Goal: Task Accomplishment & Management: Use online tool/utility

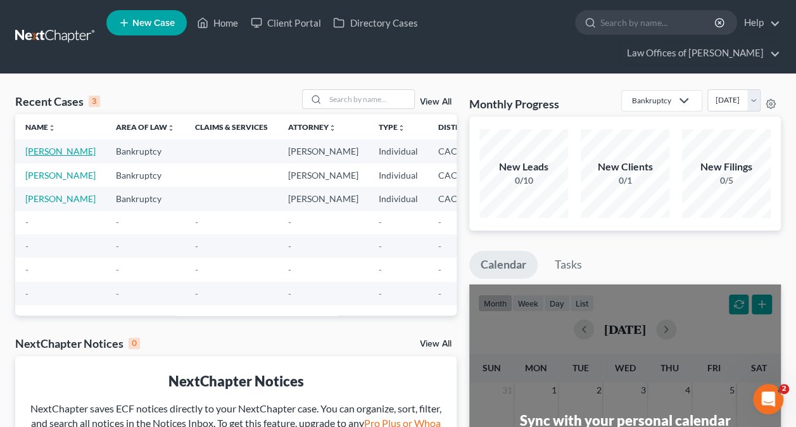
click at [42, 156] on link "[PERSON_NAME]" at bounding box center [60, 151] width 70 height 11
select select "6"
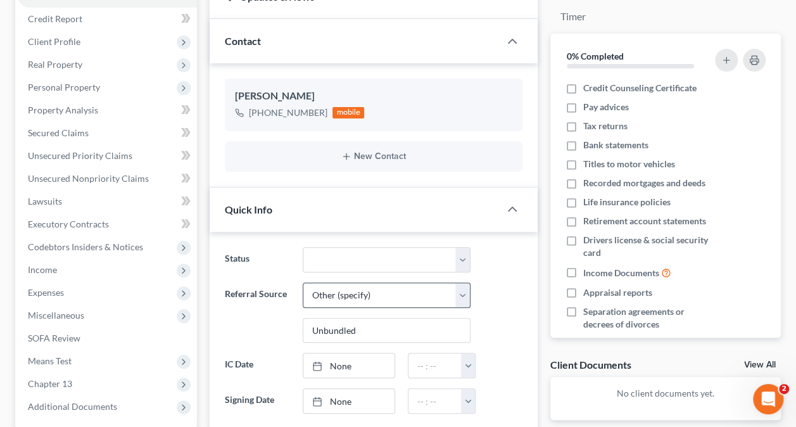
scroll to position [190, 0]
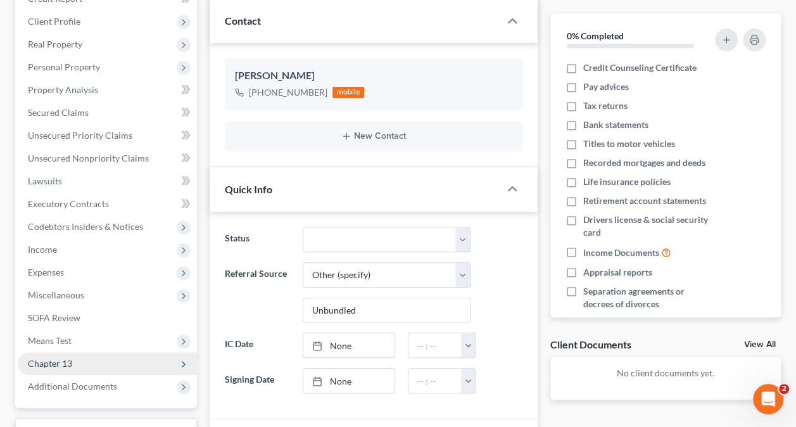
click at [61, 360] on span "Chapter 13" at bounding box center [50, 363] width 44 height 11
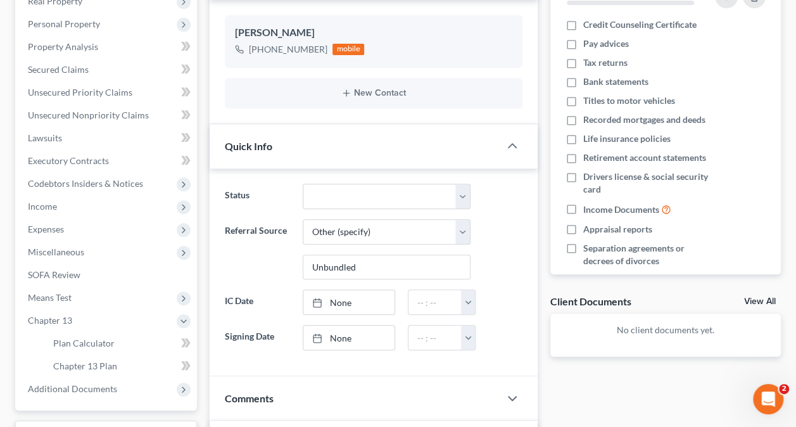
scroll to position [317, 0]
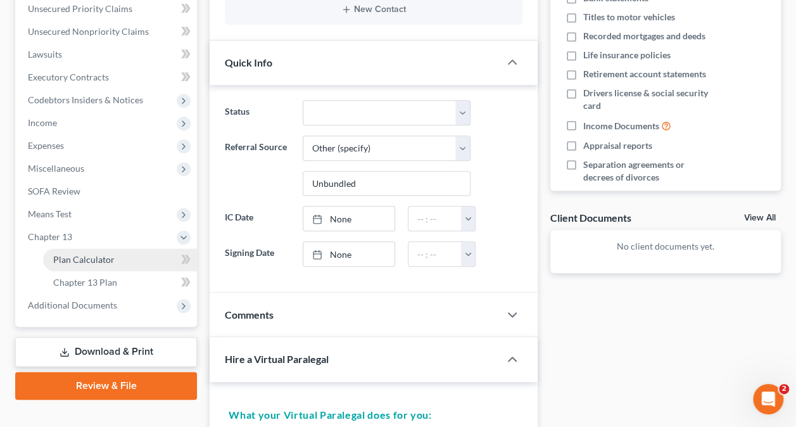
click at [125, 258] on link "Plan Calculator" at bounding box center [120, 259] width 154 height 23
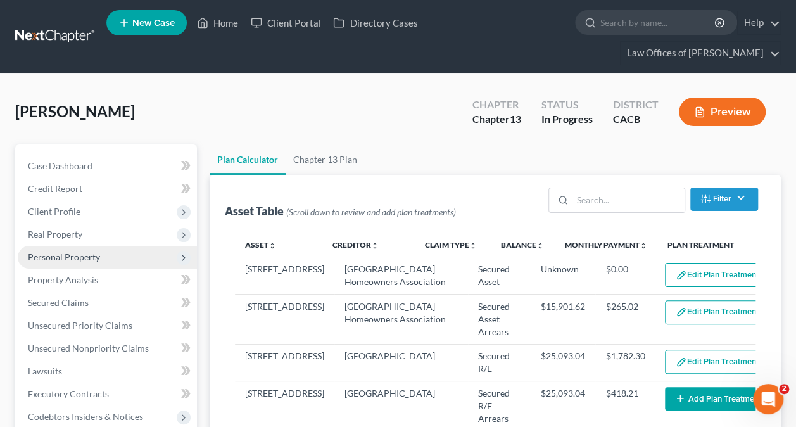
select select "59"
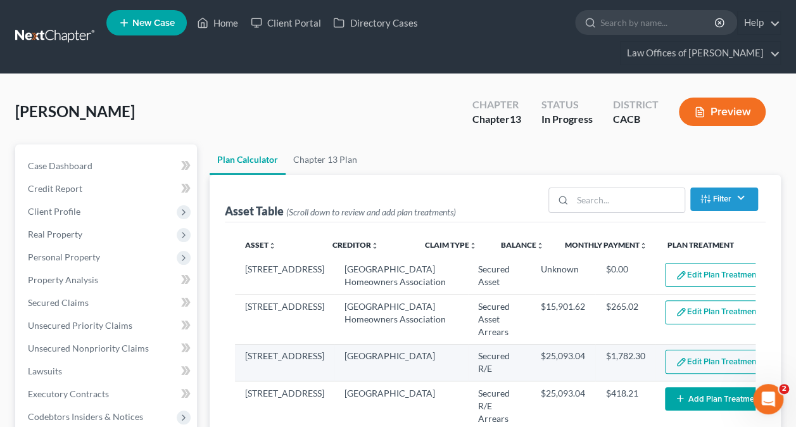
click at [684, 368] on button "Edit Plan Treatment" at bounding box center [717, 361] width 104 height 24
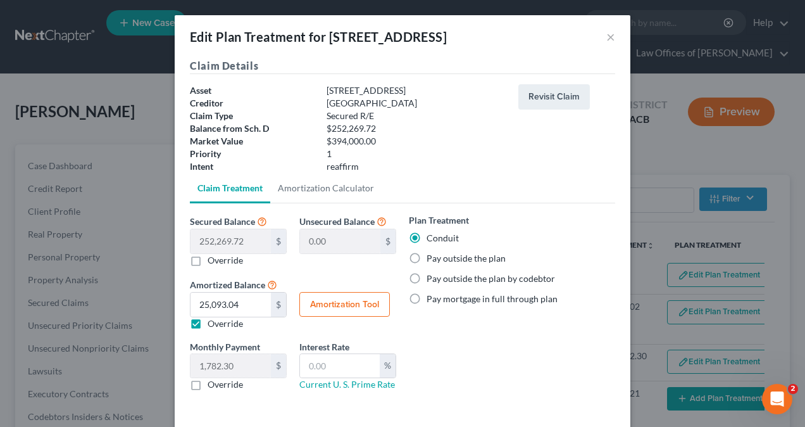
click at [427, 257] on label "Pay outside the plan" at bounding box center [466, 258] width 79 height 13
click at [432, 257] on input "Pay outside the plan" at bounding box center [436, 256] width 8 height 8
radio input "true"
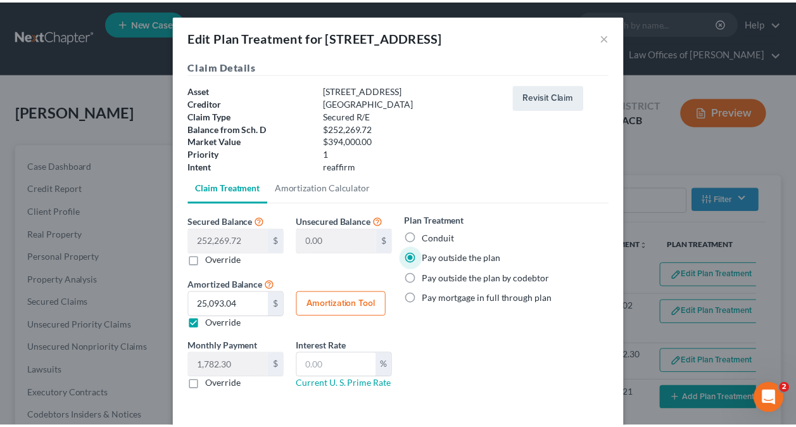
scroll to position [52, 0]
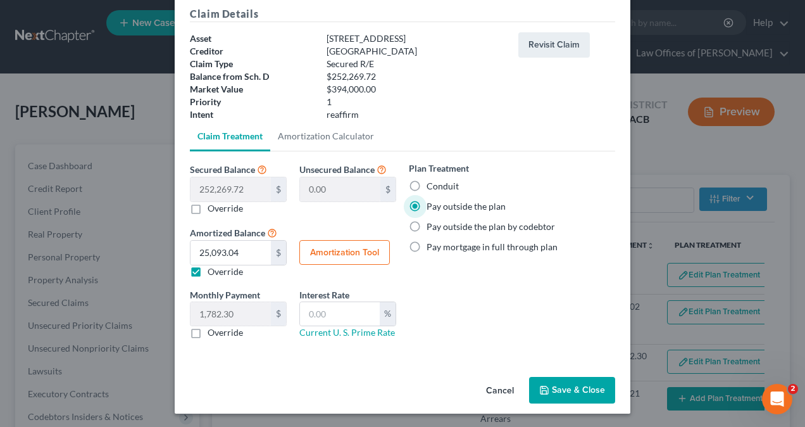
click at [564, 384] on button "Save & Close" at bounding box center [572, 390] width 86 height 27
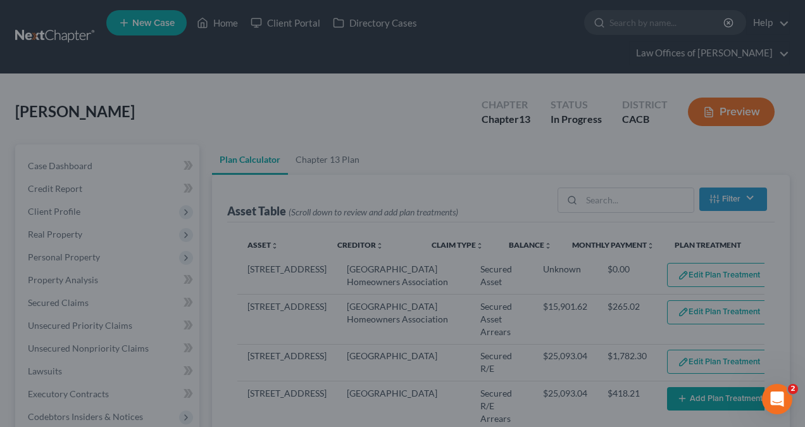
select select "59"
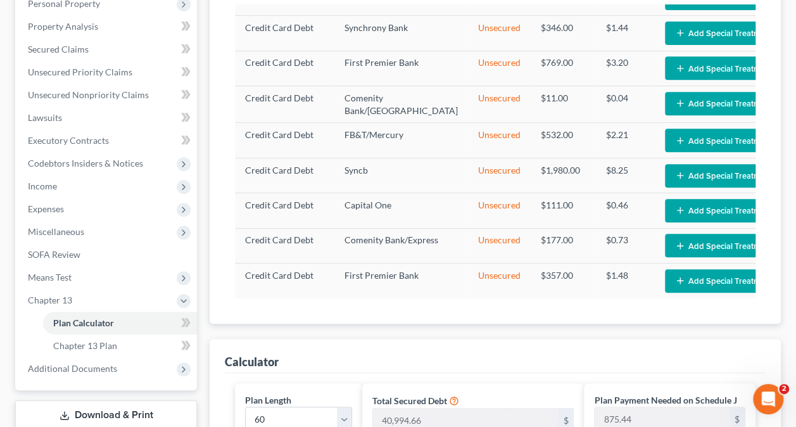
scroll to position [317, 0]
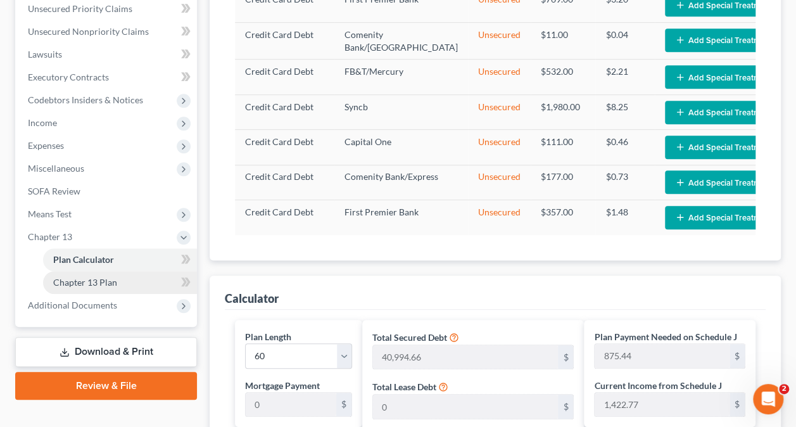
click at [78, 277] on span "Chapter 13 Plan" at bounding box center [85, 282] width 64 height 11
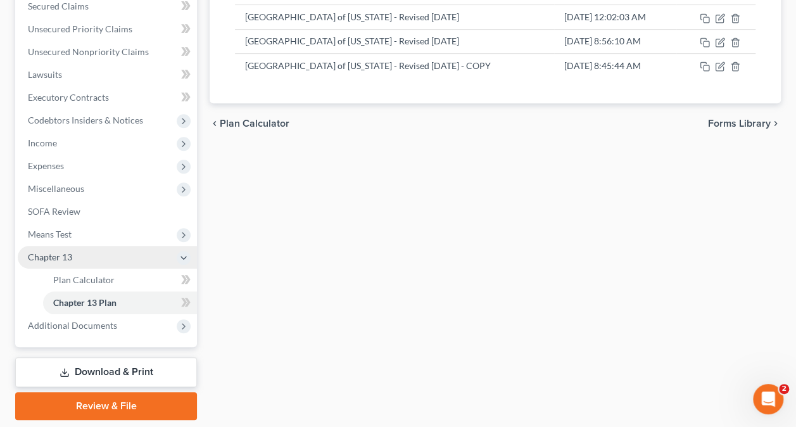
scroll to position [317, 0]
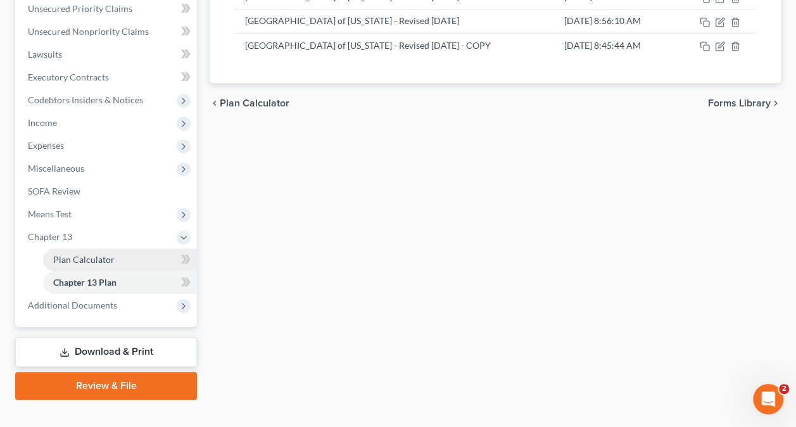
click at [99, 254] on span "Plan Calculator" at bounding box center [83, 259] width 61 height 11
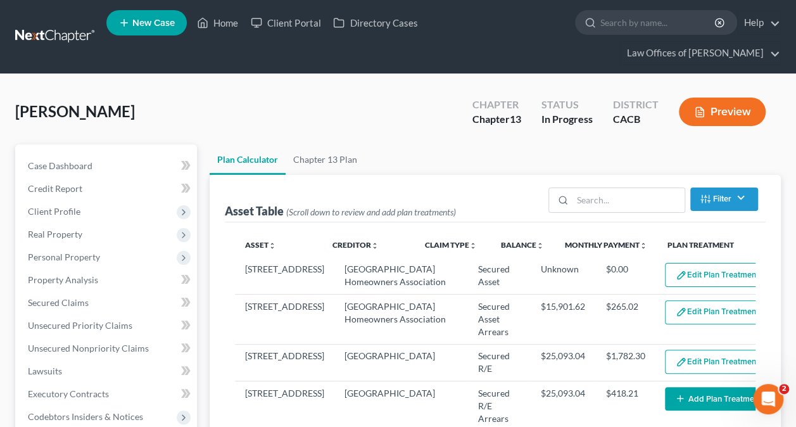
select select "59"
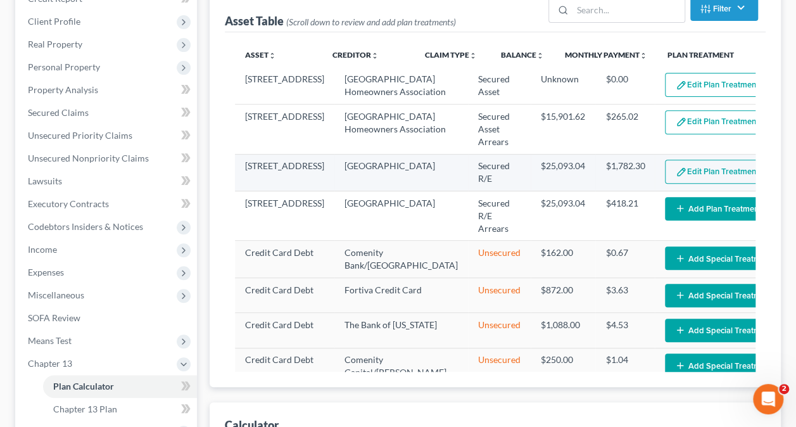
click at [679, 181] on button "Edit Plan Treatment" at bounding box center [717, 172] width 104 height 24
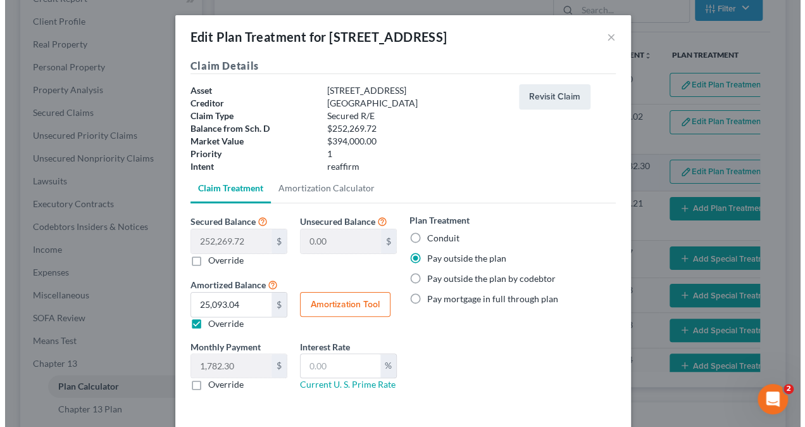
scroll to position [167, 0]
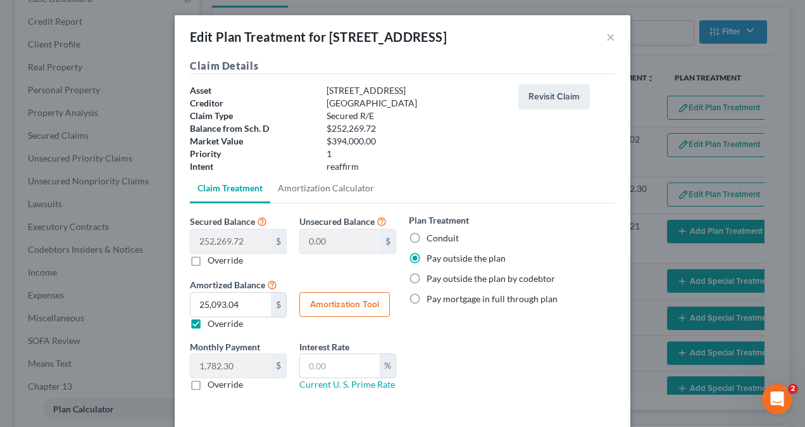
click at [427, 235] on label "Conduit" at bounding box center [443, 238] width 32 height 13
click at [432, 235] on input "Conduit" at bounding box center [436, 236] width 8 height 8
radio input "true"
click at [606, 36] on button "×" at bounding box center [610, 36] width 9 height 15
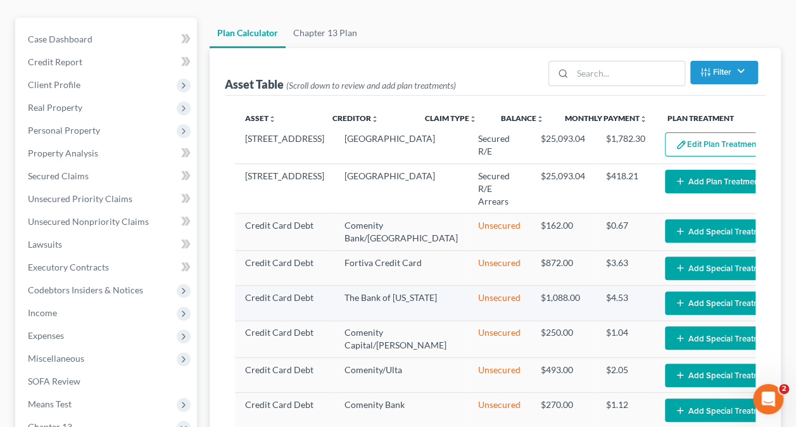
scroll to position [0, 0]
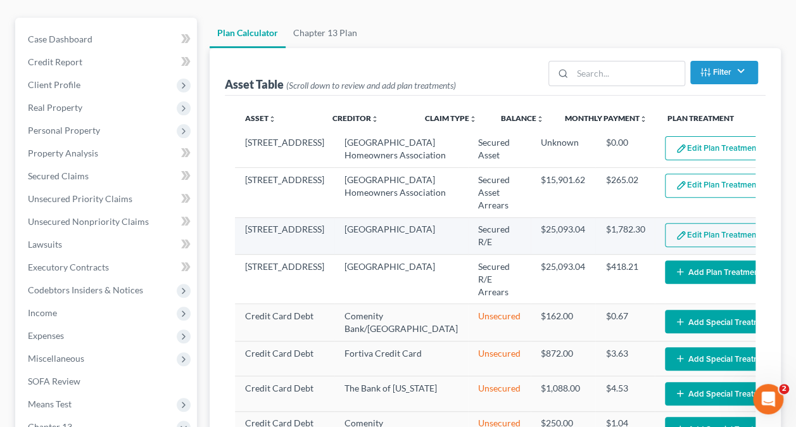
click at [671, 243] on button "Edit Plan Treatment" at bounding box center [717, 235] width 104 height 24
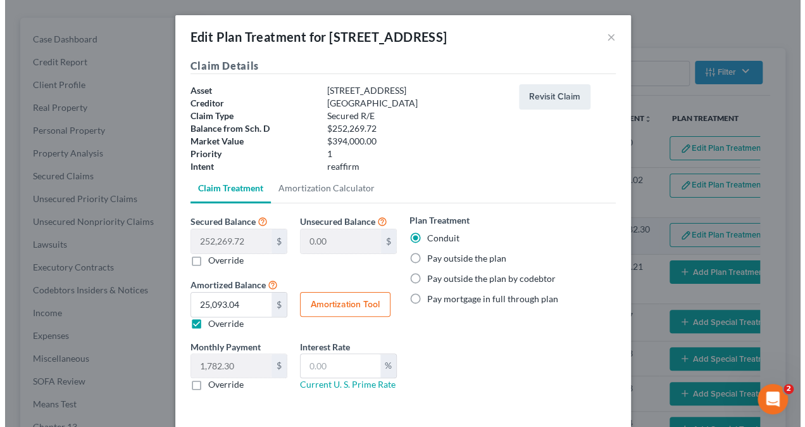
scroll to position [104, 0]
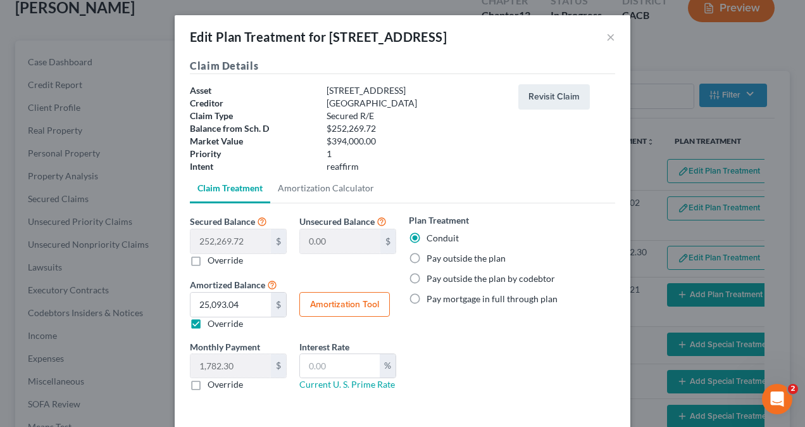
click at [427, 256] on label "Pay outside the plan" at bounding box center [466, 258] width 79 height 13
click at [432, 256] on input "Pay outside the plan" at bounding box center [436, 256] width 8 height 8
radio input "true"
click at [608, 35] on button "×" at bounding box center [610, 36] width 9 height 15
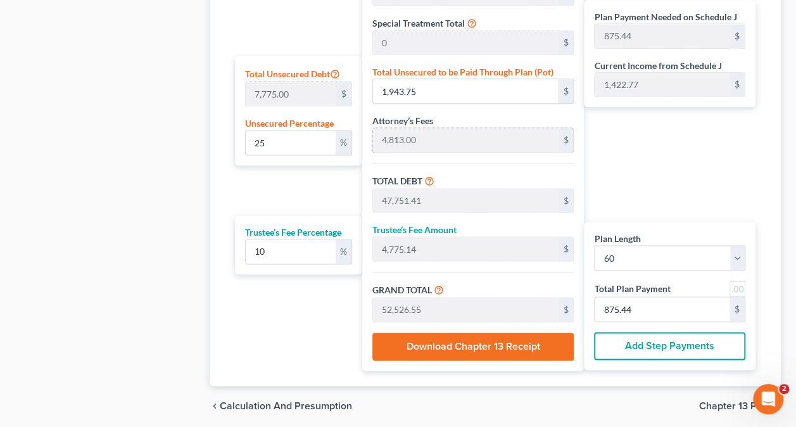
scroll to position [823, 0]
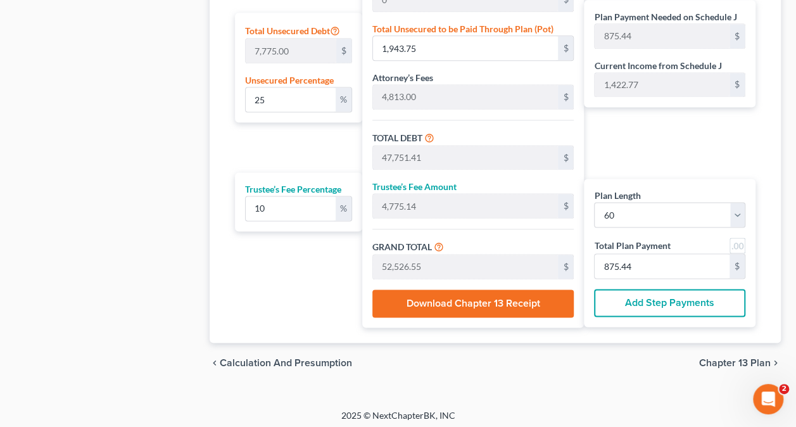
click at [282, 308] on div "Plan Length 1 2 3 4 5 6 7 8 9 10 11 12 13 14 15 16 17 18 19 20 21 22 23 24 25 2…" at bounding box center [295, 70] width 133 height 514
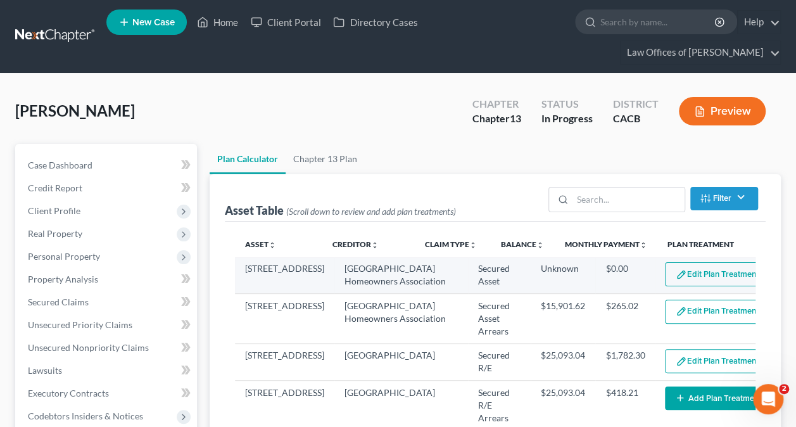
scroll to position [0, 0]
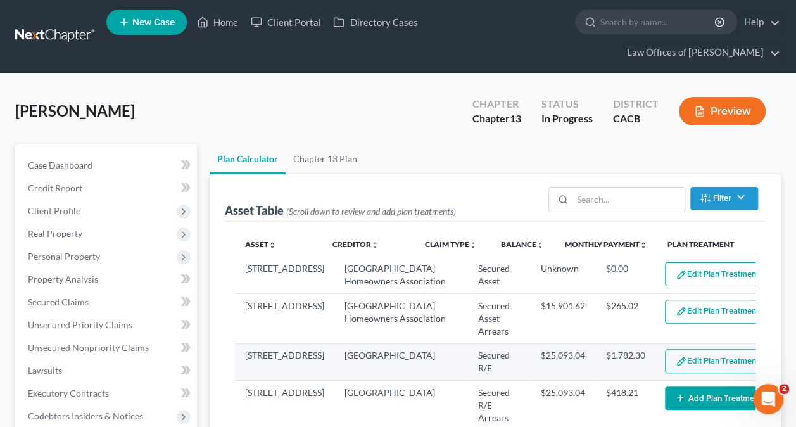
click at [668, 373] on button "Edit Plan Treatment" at bounding box center [717, 361] width 104 height 24
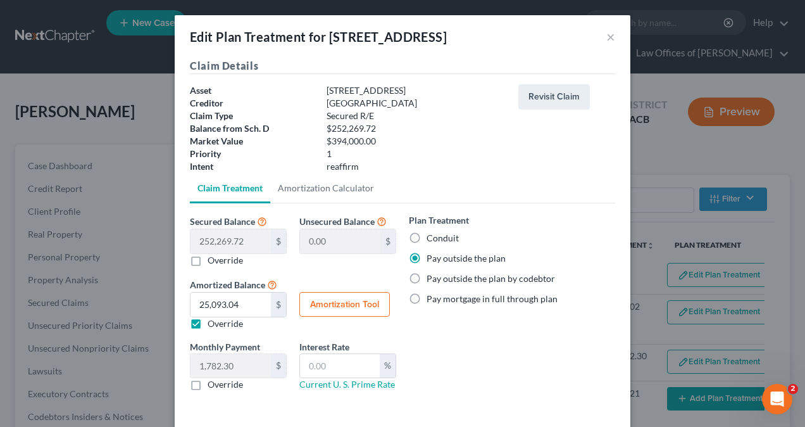
click at [427, 242] on label "Conduit" at bounding box center [443, 238] width 32 height 13
click at [432, 240] on input "Conduit" at bounding box center [436, 236] width 8 height 8
radio input "true"
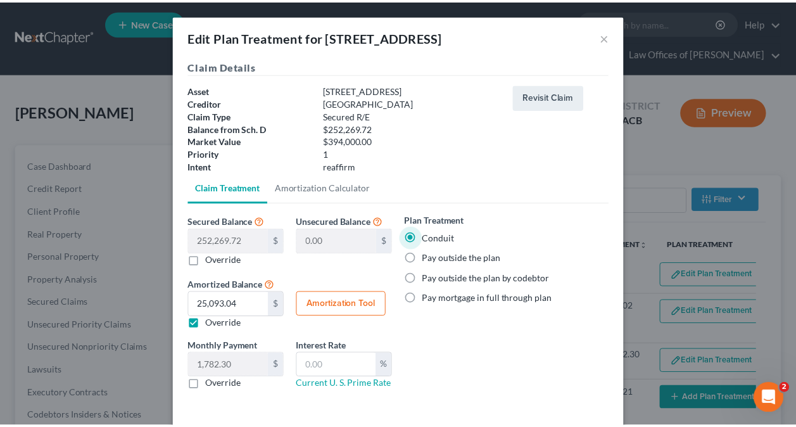
scroll to position [52, 0]
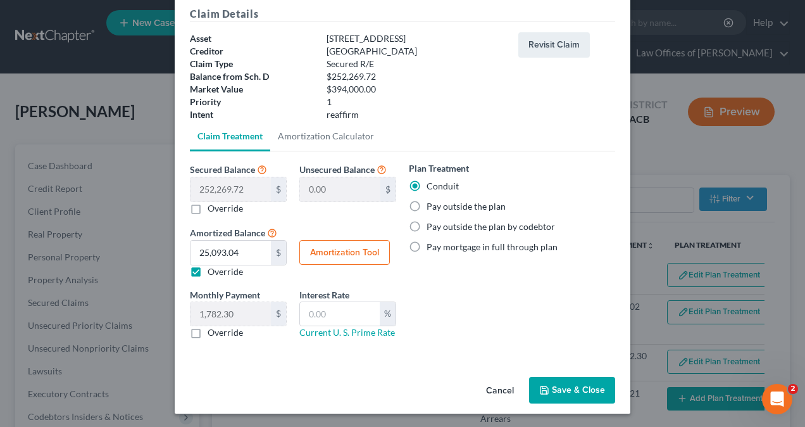
click at [580, 386] on button "Save & Close" at bounding box center [572, 390] width 86 height 27
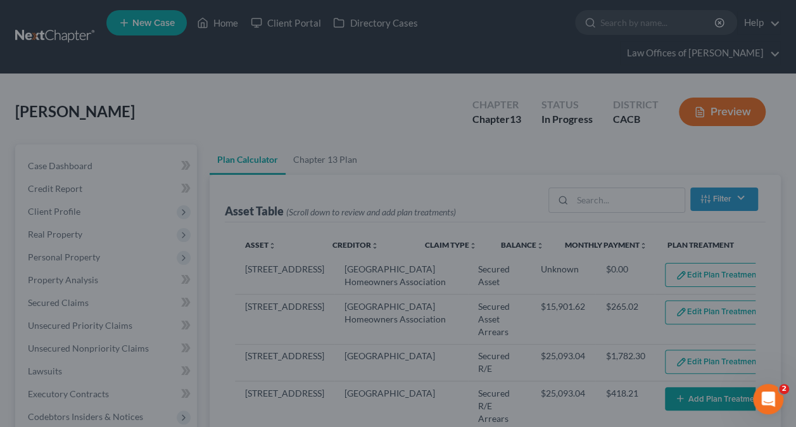
select select "59"
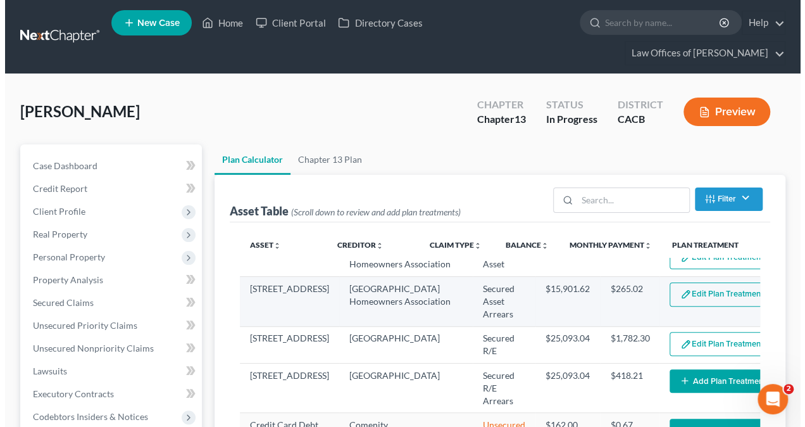
scroll to position [0, 0]
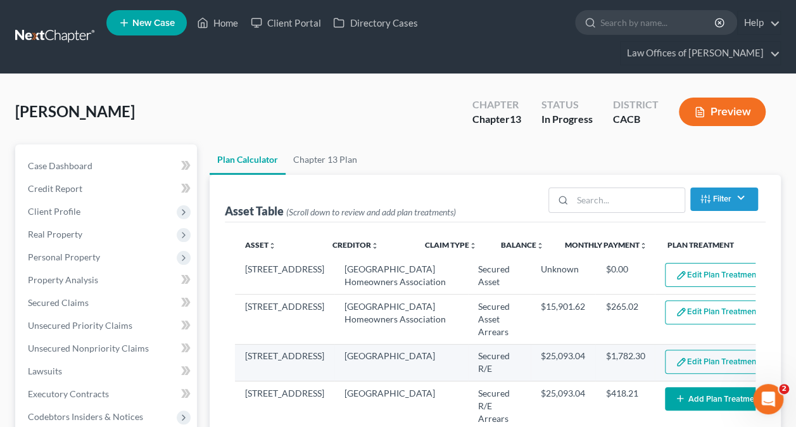
click at [665, 366] on button "Edit Plan Treatment" at bounding box center [717, 361] width 104 height 24
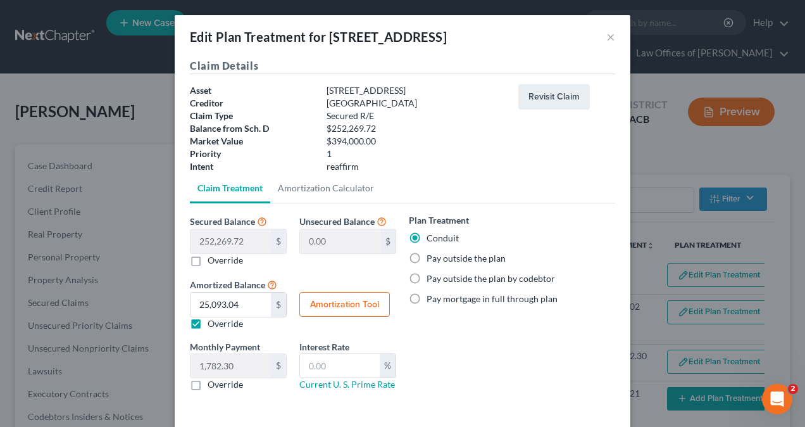
click at [427, 258] on label "Pay outside the plan" at bounding box center [466, 258] width 79 height 13
click at [432, 258] on input "Pay outside the plan" at bounding box center [436, 256] width 8 height 8
radio input "true"
click at [610, 38] on button "×" at bounding box center [610, 36] width 9 height 15
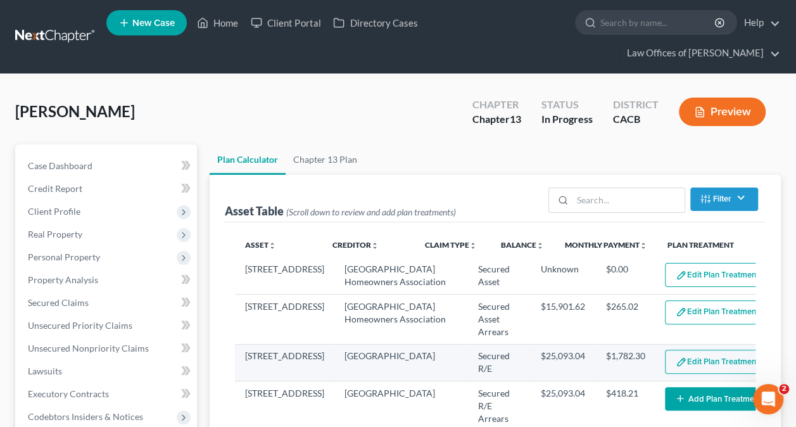
click at [665, 368] on button "Edit Plan Treatment" at bounding box center [717, 361] width 104 height 24
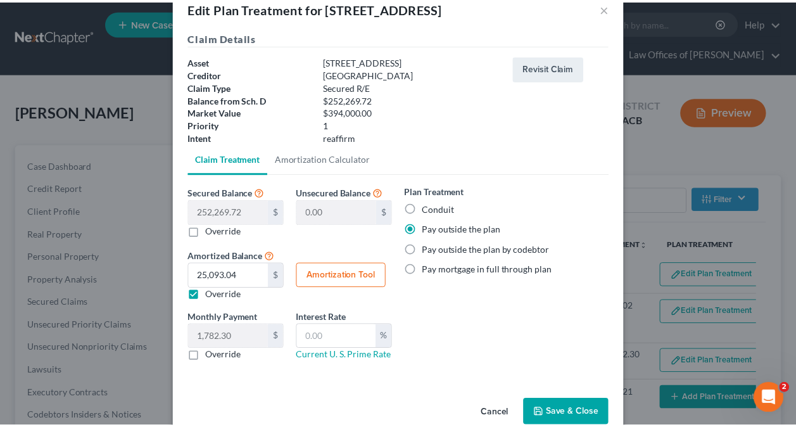
scroll to position [52, 0]
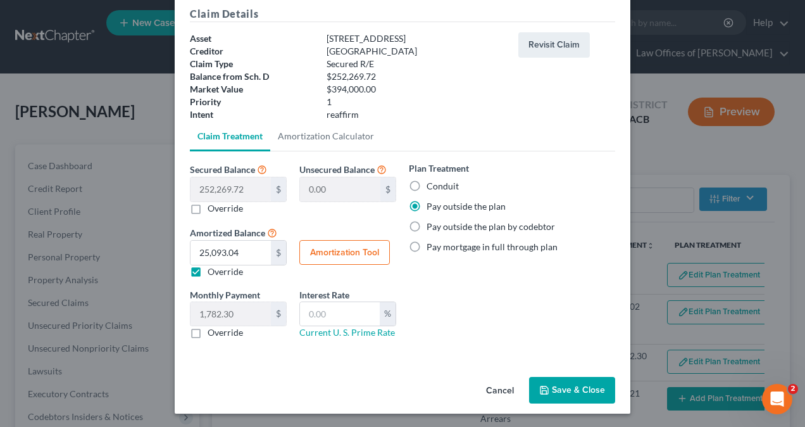
click at [579, 379] on button "Save & Close" at bounding box center [572, 390] width 86 height 27
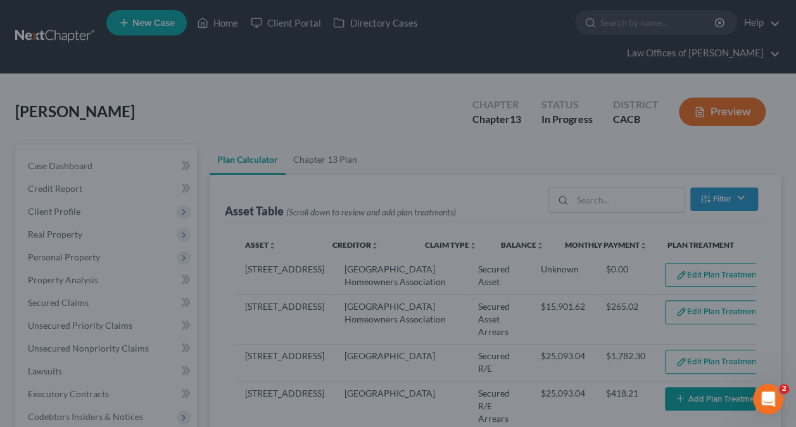
select select "59"
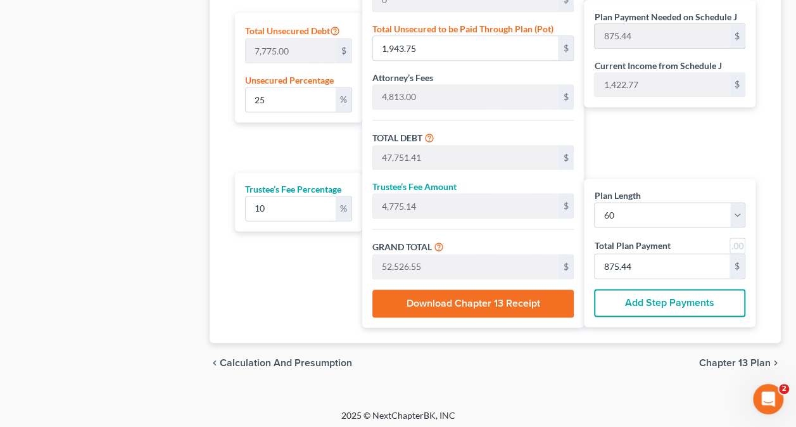
scroll to position [824, 0]
click at [728, 358] on span "Chapter 13 Plan" at bounding box center [735, 362] width 72 height 10
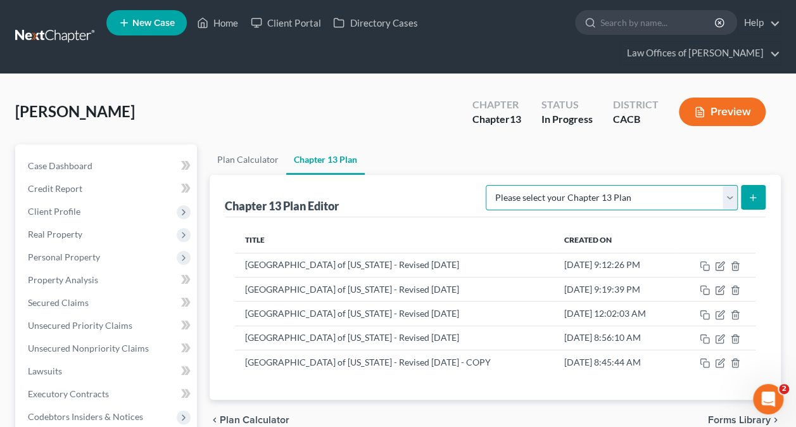
click at [717, 198] on select "Please select your Chapter 13 Plan [GEOGRAPHIC_DATA] of [US_STATE] - Effective …" at bounding box center [612, 197] width 252 height 25
select select "1"
click at [513, 185] on select "Please select your Chapter 13 Plan [GEOGRAPHIC_DATA] of [US_STATE] - Effective …" at bounding box center [612, 197] width 252 height 25
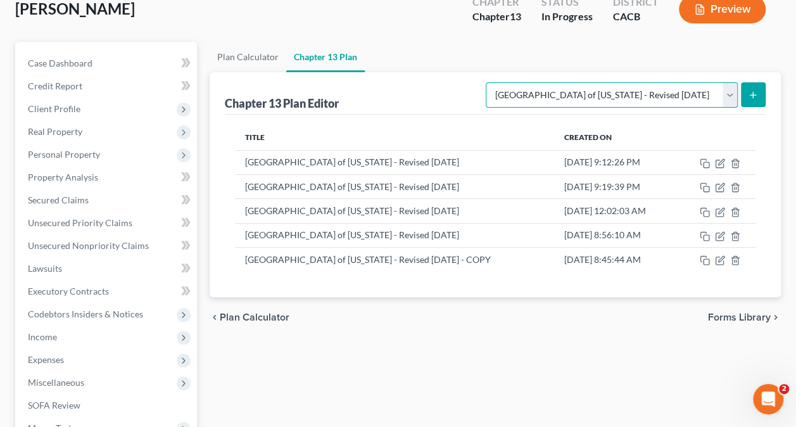
scroll to position [63, 0]
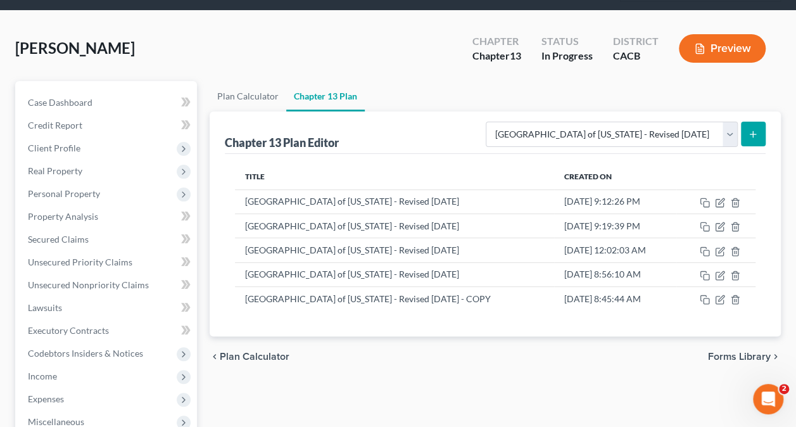
click at [753, 131] on line "submit" at bounding box center [753, 134] width 0 height 6
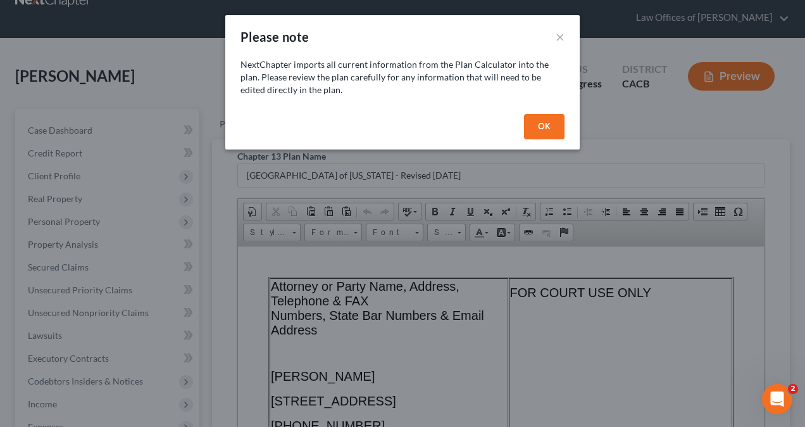
scroll to position [0, 0]
click at [554, 125] on button "OK" at bounding box center [544, 126] width 41 height 25
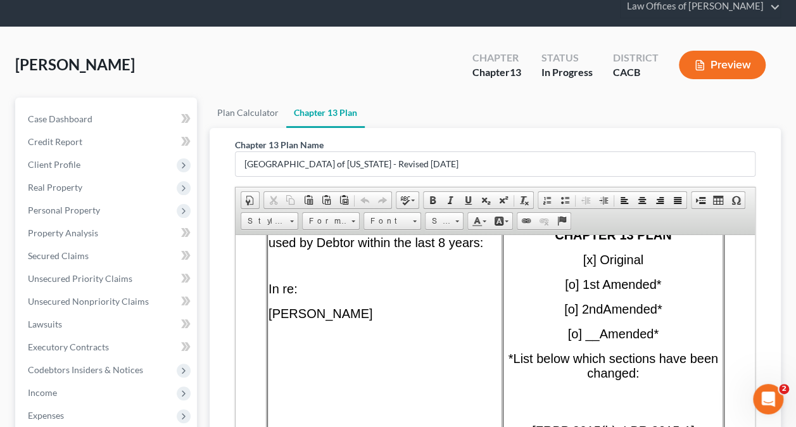
scroll to position [506, 0]
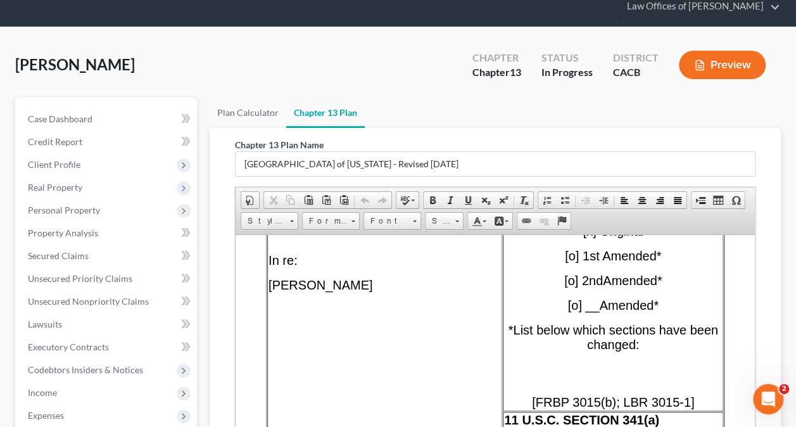
click at [574, 262] on span "[o] 1st Amended*" at bounding box center [613, 255] width 96 height 14
click at [572, 262] on span "[o] 1st Amended*" at bounding box center [613, 255] width 96 height 14
click at [575, 262] on span "[o] 1st Amended*" at bounding box center [613, 255] width 96 height 14
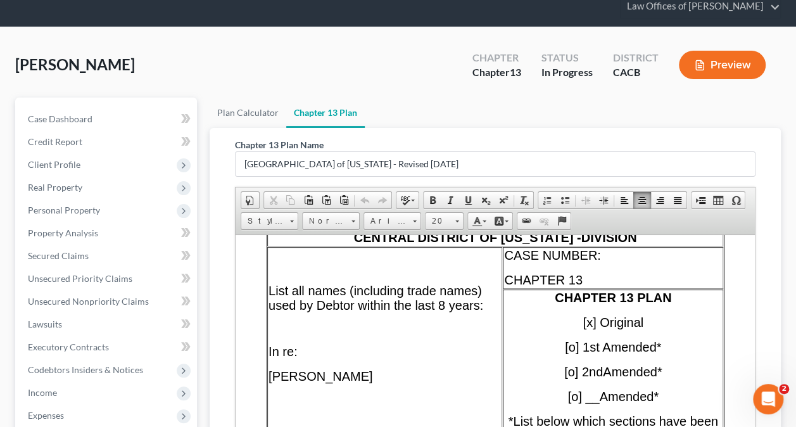
scroll to position [443, 0]
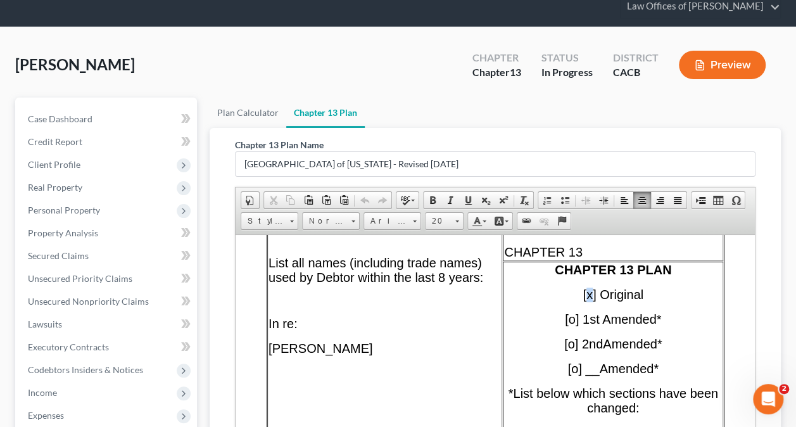
click at [588, 301] on span "[x] Original" at bounding box center [612, 294] width 61 height 14
click at [572, 325] on span "[o] 1st Amended*" at bounding box center [613, 318] width 96 height 14
click at [709, 323] on p "[x] 1st Amended*" at bounding box center [613, 318] width 218 height 15
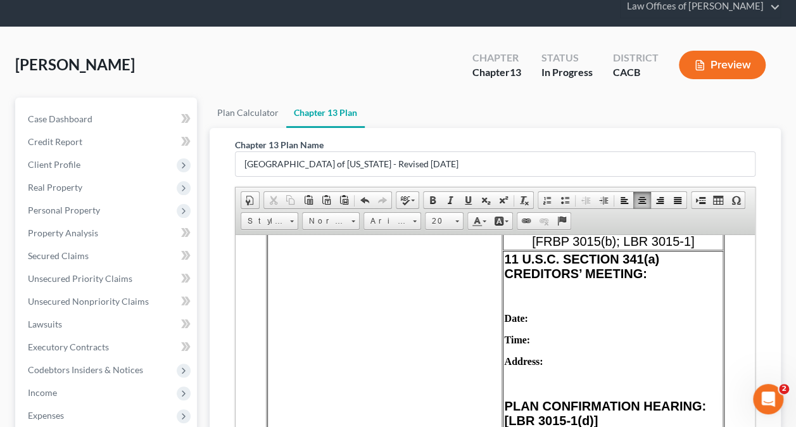
scroll to position [696, 0]
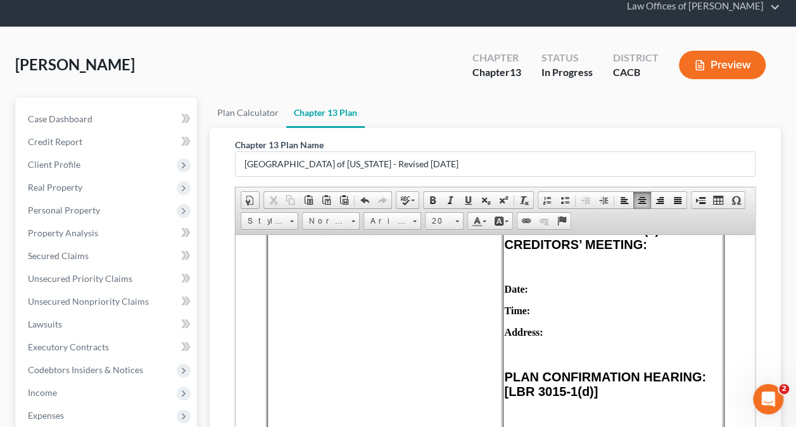
click at [580, 292] on p "Date:" at bounding box center [613, 288] width 218 height 11
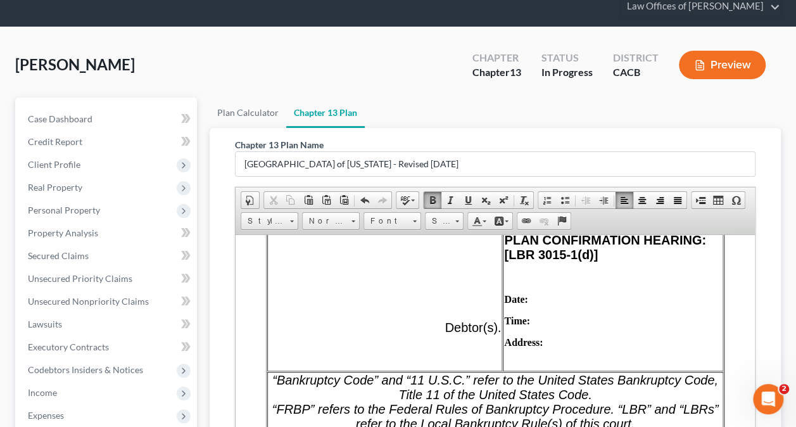
scroll to position [823, 0]
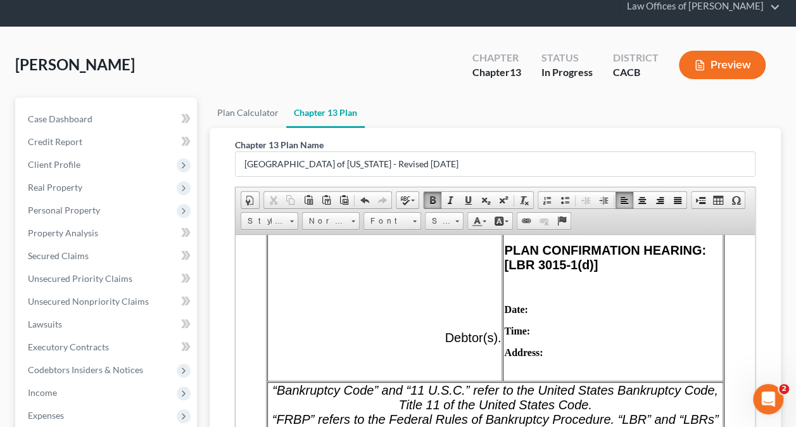
click at [571, 315] on p "Date:" at bounding box center [613, 308] width 218 height 11
click at [571, 336] on p "Time:" at bounding box center [613, 330] width 218 height 11
click at [581, 358] on p "Address:" at bounding box center [613, 351] width 218 height 11
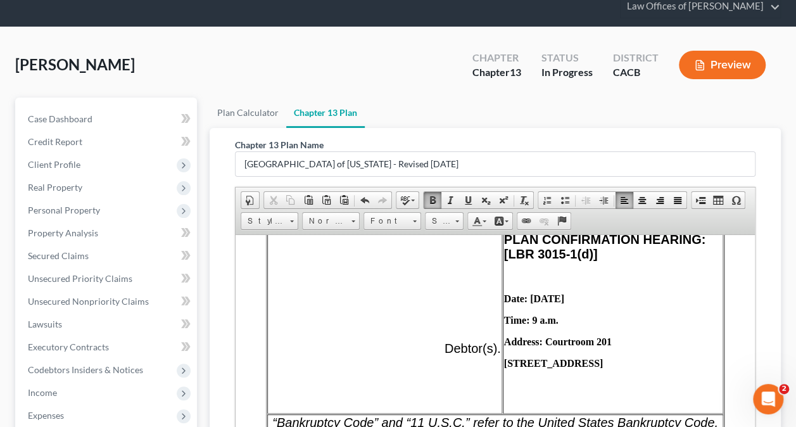
scroll to position [844, 0]
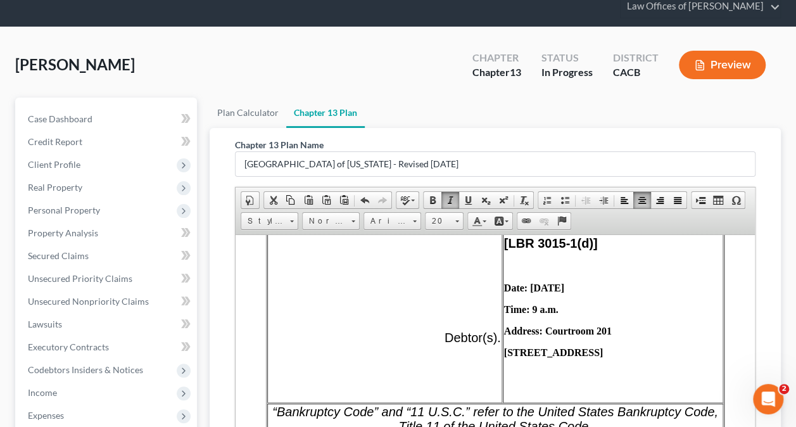
click at [601, 372] on td "11 U.S.C. SECTION 341(a) CREDITORS’ MEETING: Date: Time: Address: PLAN CONFIRMA…" at bounding box center [613, 237] width 220 height 329
click at [601, 348] on td "11 U.S.C. SECTION 341(a) CREDITORS’ MEETING: Date: Time: Address: PLAN CONFIRMA…" at bounding box center [613, 237] width 220 height 329
click at [638, 357] on p "[STREET_ADDRESS]" at bounding box center [613, 351] width 218 height 11
click at [598, 379] on p at bounding box center [613, 373] width 218 height 11
click at [604, 199] on span at bounding box center [603, 200] width 10 height 10
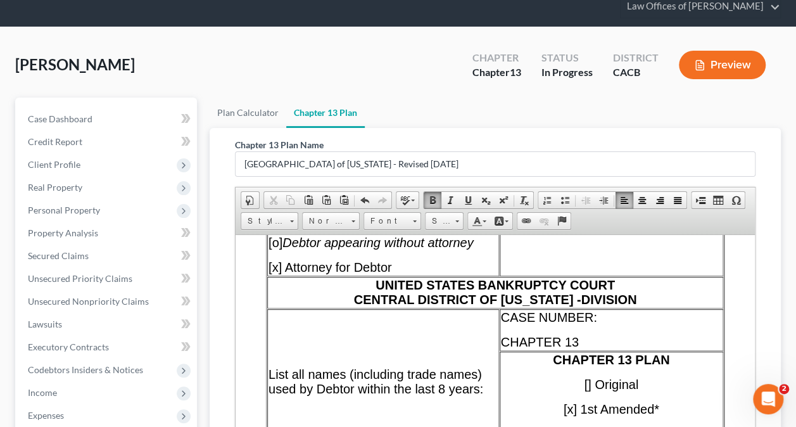
scroll to position [380, 0]
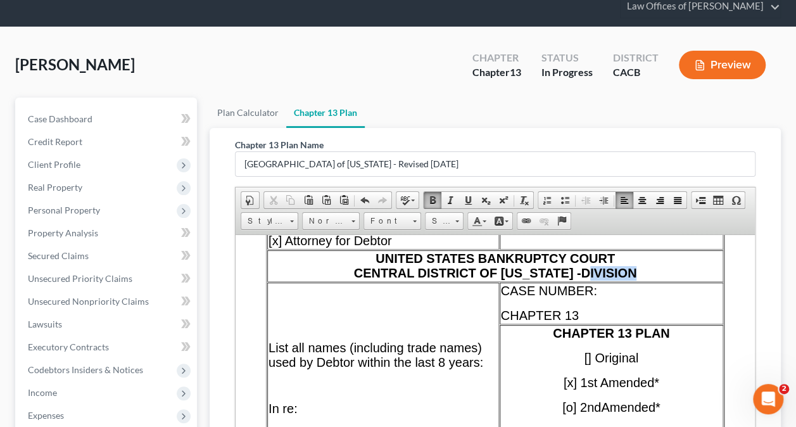
drag, startPoint x: 637, startPoint y: 284, endPoint x: 586, endPoint y: 282, distance: 51.3
click at [586, 281] on td "UNITED STATES BANKRUPTCY COURT CENTRAL DISTRICT OF [US_STATE] - DIVISION" at bounding box center [495, 265] width 456 height 32
click at [653, 281] on td "UNITED STATES BANKRUPTCY COURT CENTRAL DISTRICT OF [US_STATE] - DIVISION" at bounding box center [495, 265] width 456 height 32
click at [642, 298] on p "CASE NUMBER:" at bounding box center [611, 290] width 221 height 15
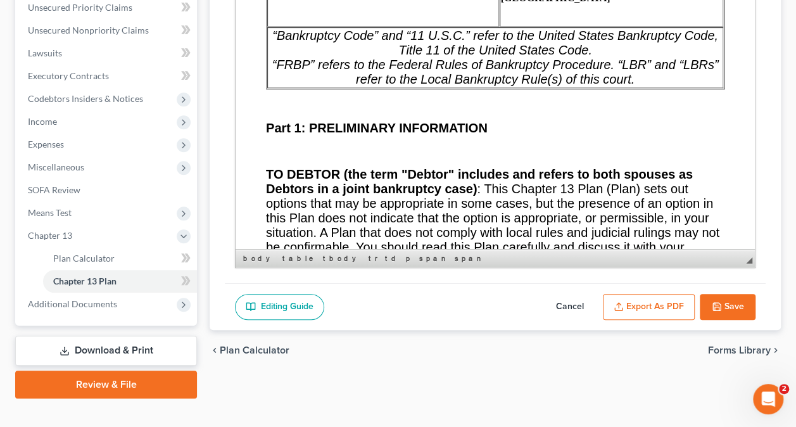
scroll to position [336, 0]
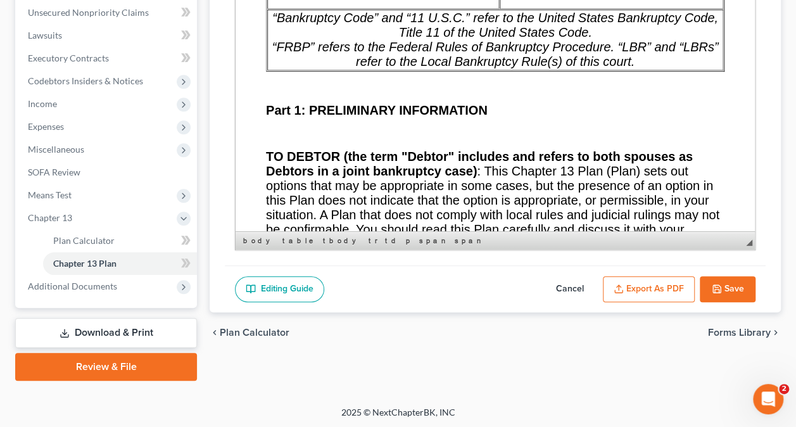
click at [644, 282] on button "Export as PDF" at bounding box center [649, 289] width 92 height 27
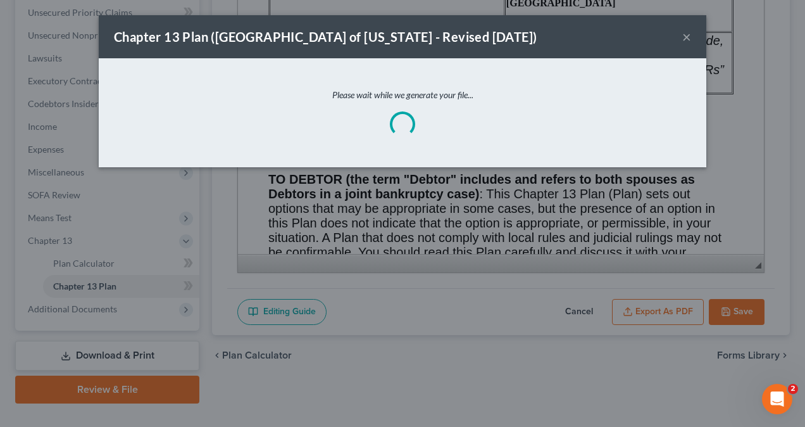
scroll to position [950, 0]
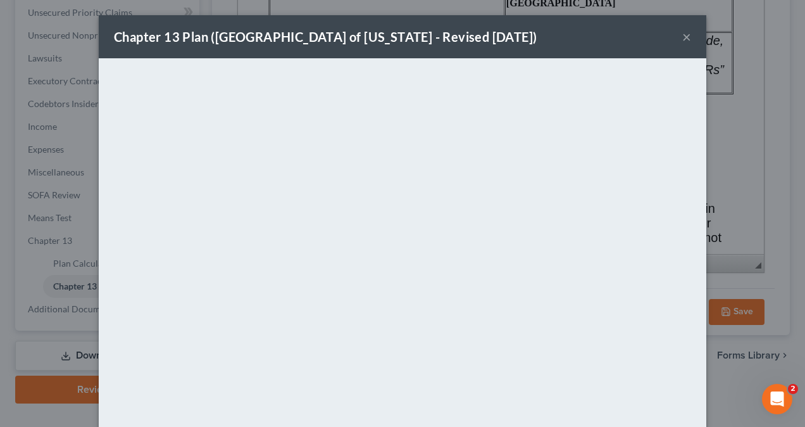
click at [686, 38] on div "Chapter 13 Plan ([GEOGRAPHIC_DATA] of [US_STATE] - Revised [DATE]) ×" at bounding box center [403, 36] width 608 height 43
click at [682, 35] on button "×" at bounding box center [686, 36] width 9 height 15
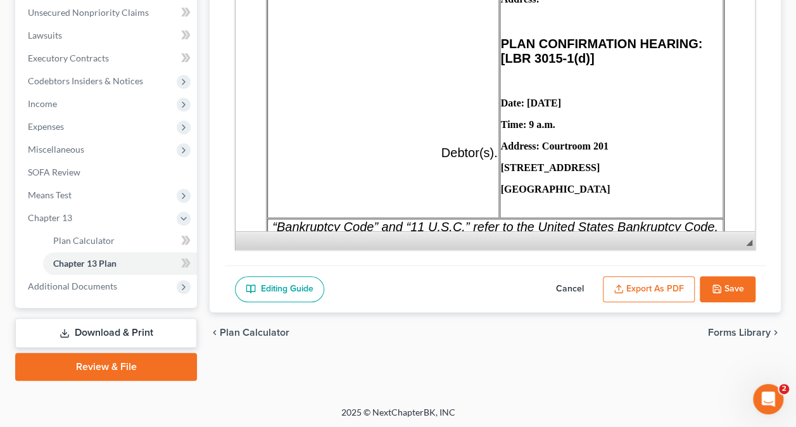
scroll to position [760, 0]
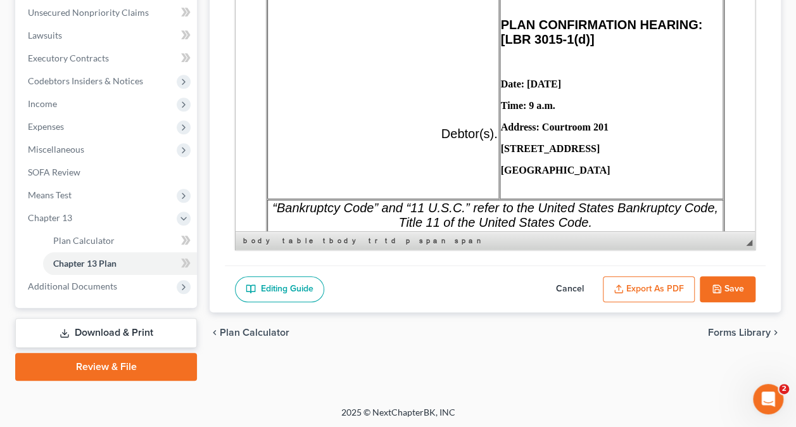
click at [586, 158] on td "11 U.S.C. SECTION 341(a) CREDITORS’ MEETING: Date: Time: Address: PLAN CONFIRMA…" at bounding box center [610, 34] width 223 height 329
click at [557, 154] on strong "[STREET_ADDRESS]" at bounding box center [550, 148] width 99 height 11
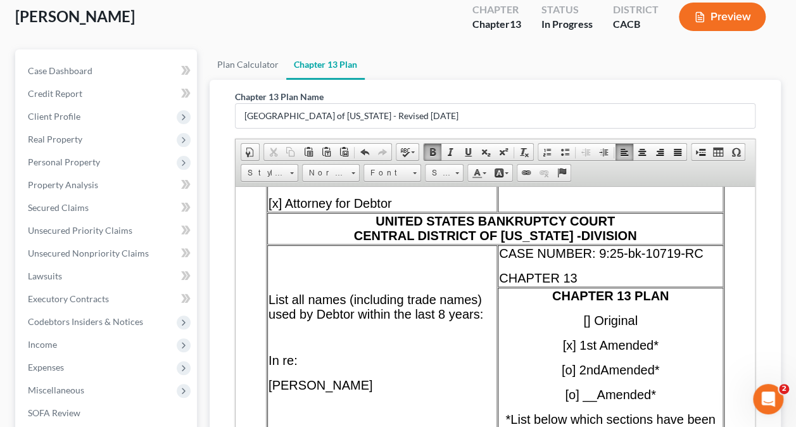
scroll to position [127, 0]
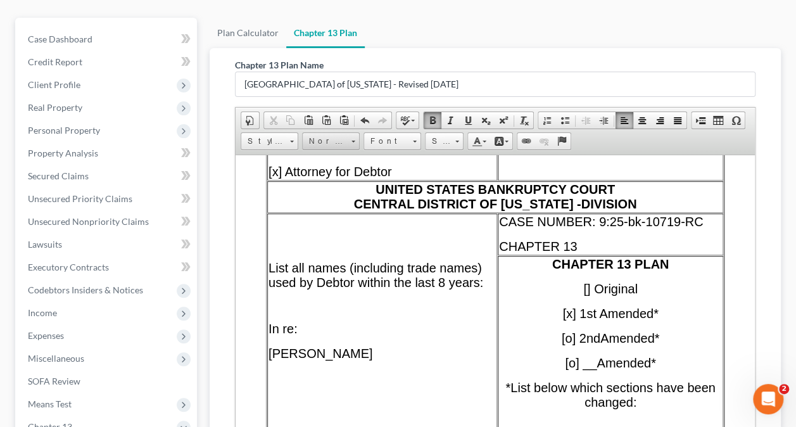
click at [325, 141] on span "Normal" at bounding box center [325, 141] width 44 height 16
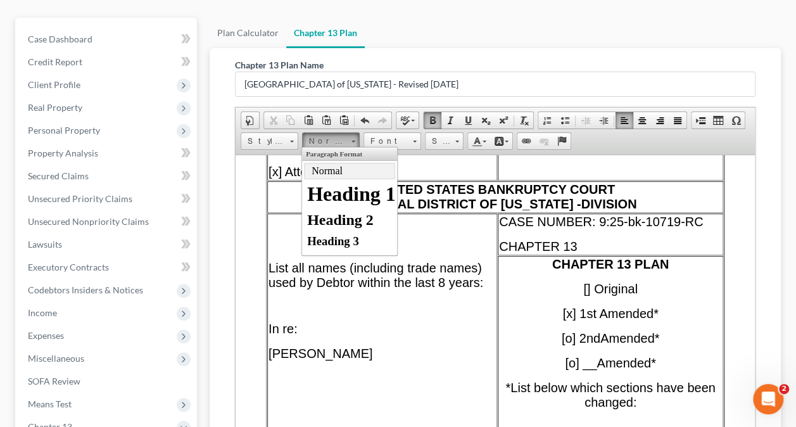
click at [326, 140] on span "Normal" at bounding box center [325, 141] width 44 height 16
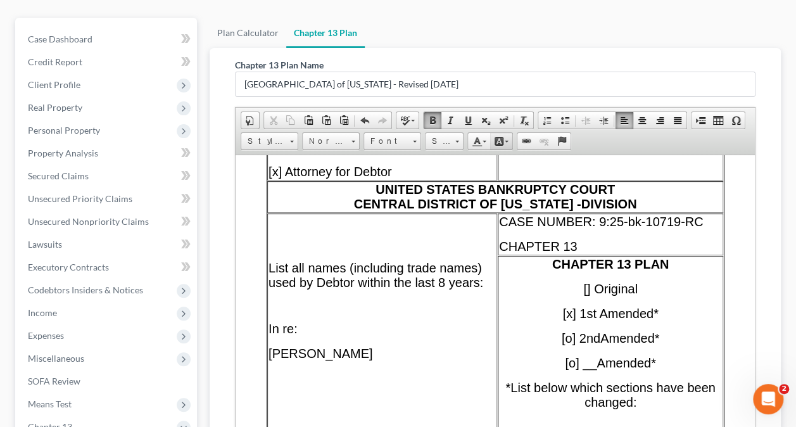
click at [499, 141] on span at bounding box center [499, 141] width 10 height 10
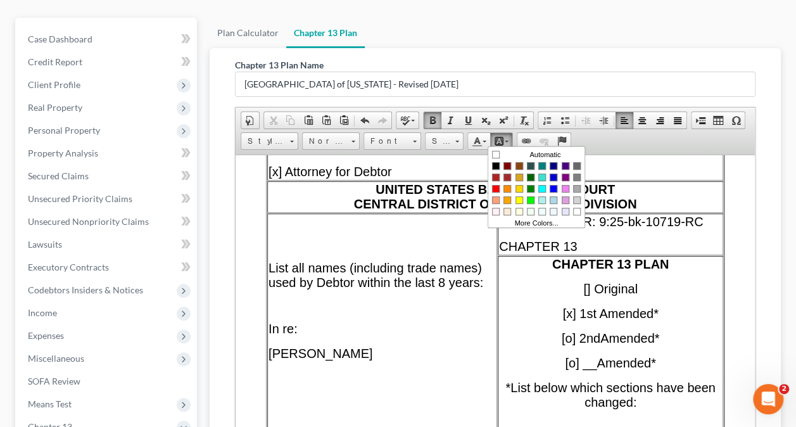
click at [499, 141] on span at bounding box center [499, 141] width 10 height 10
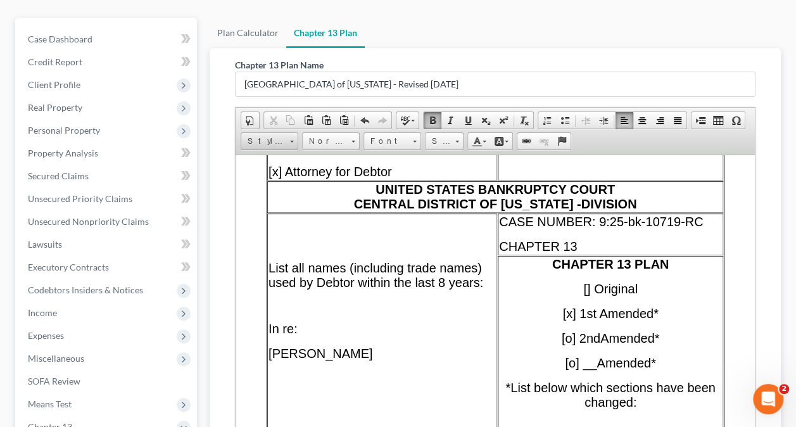
click at [279, 138] on span "Styles" at bounding box center [263, 141] width 44 height 16
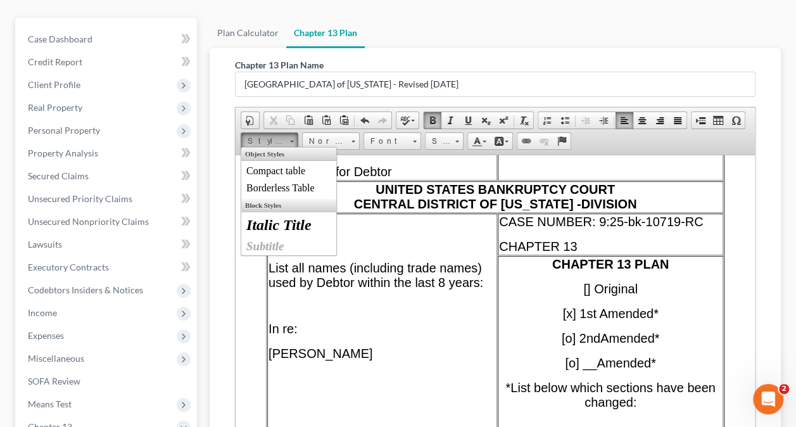
click at [279, 138] on span "Styles" at bounding box center [263, 141] width 44 height 16
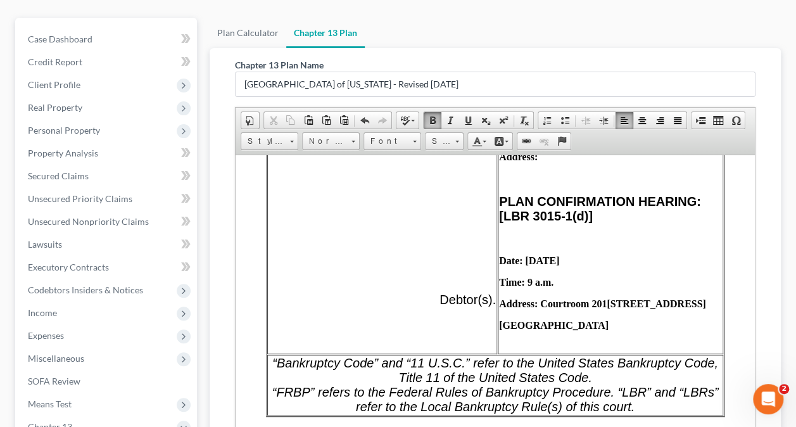
scroll to position [812, 0]
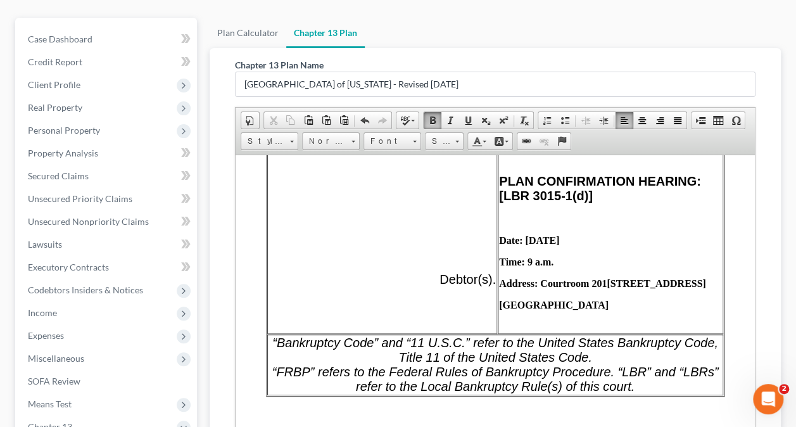
click at [623, 288] on strong "Address: Courtroom [STREET_ADDRESS]" at bounding box center [602, 282] width 207 height 11
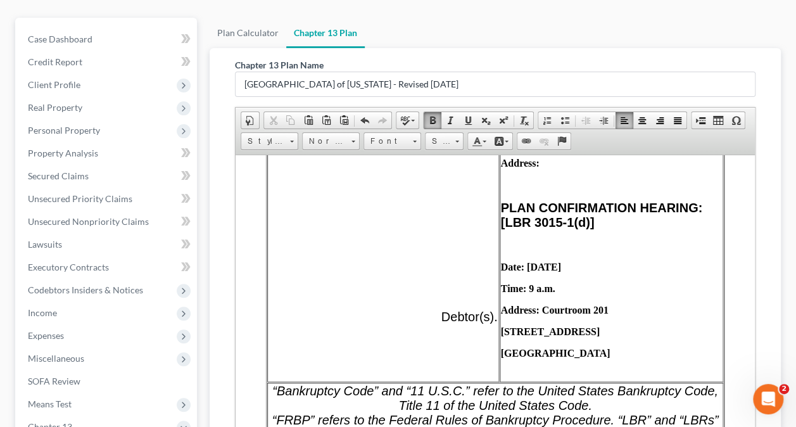
scroll to position [823, 0]
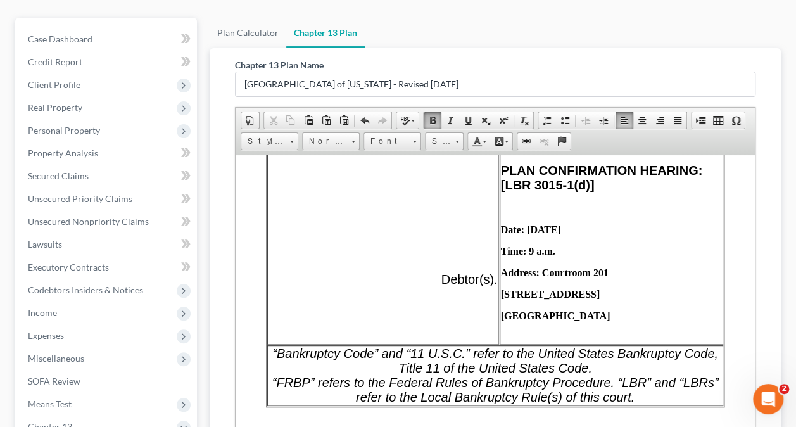
drag, startPoint x: 557, startPoint y: 335, endPoint x: 563, endPoint y: 325, distance: 11.1
click at [557, 320] on strong "[GEOGRAPHIC_DATA]" at bounding box center [556, 315] width 110 height 11
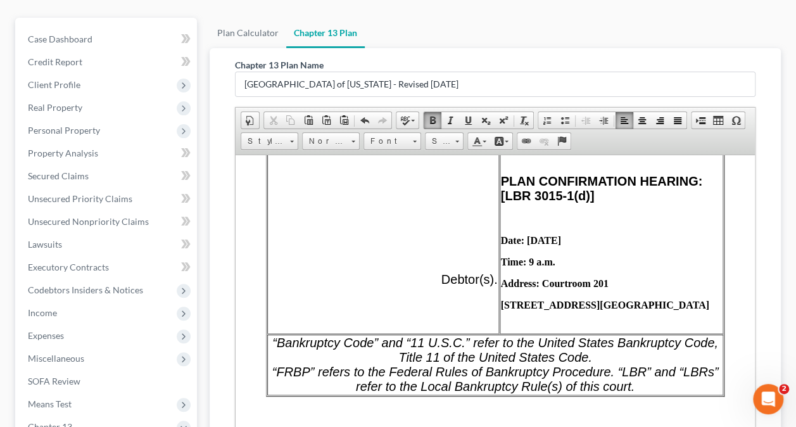
click at [517, 310] on strong "[STREET_ADDRESS]" at bounding box center [605, 304] width 208 height 11
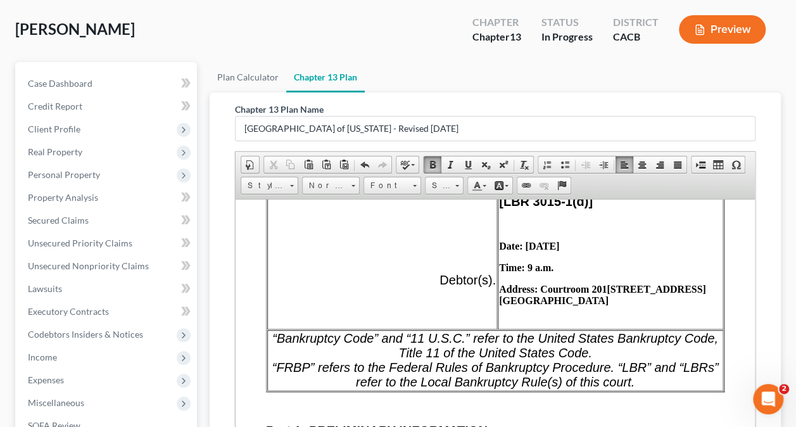
scroll to position [870, 0]
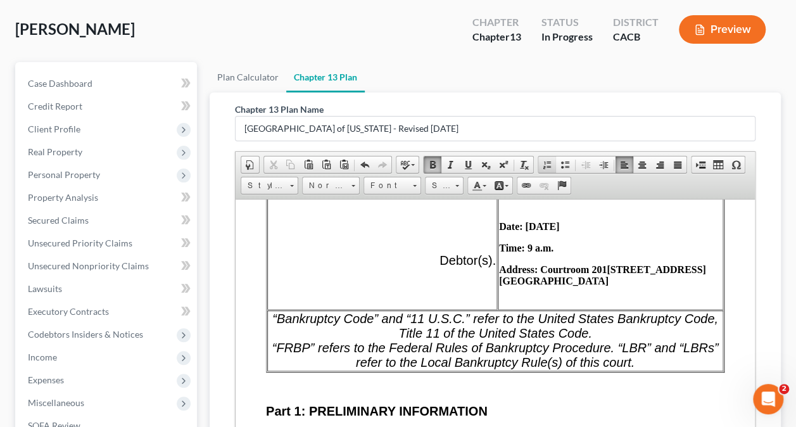
click at [543, 161] on span at bounding box center [547, 165] width 10 height 10
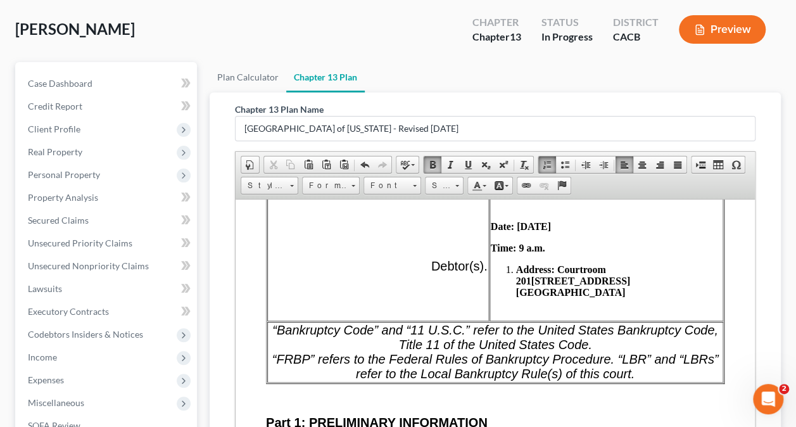
click at [543, 161] on span at bounding box center [547, 165] width 10 height 10
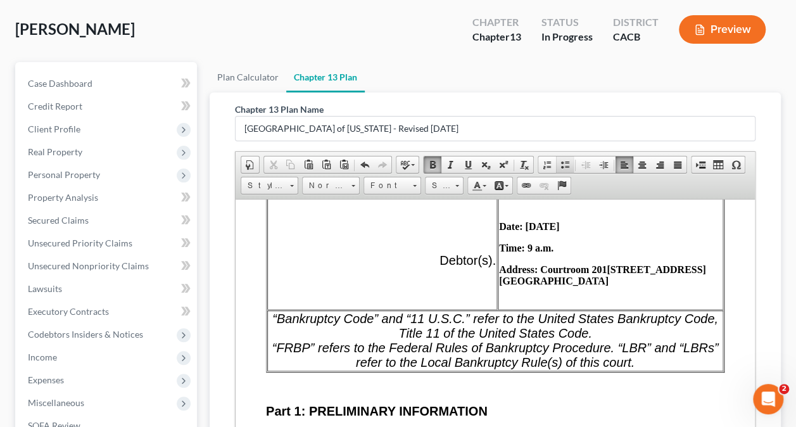
click at [560, 161] on span at bounding box center [565, 165] width 10 height 10
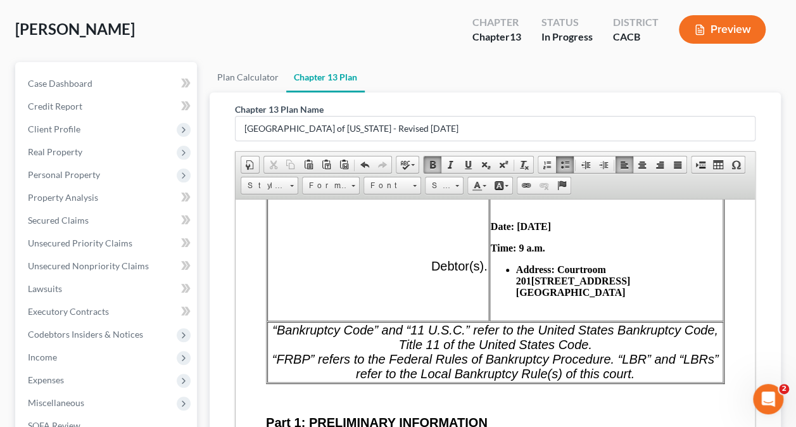
click at [560, 161] on span at bounding box center [565, 165] width 10 height 10
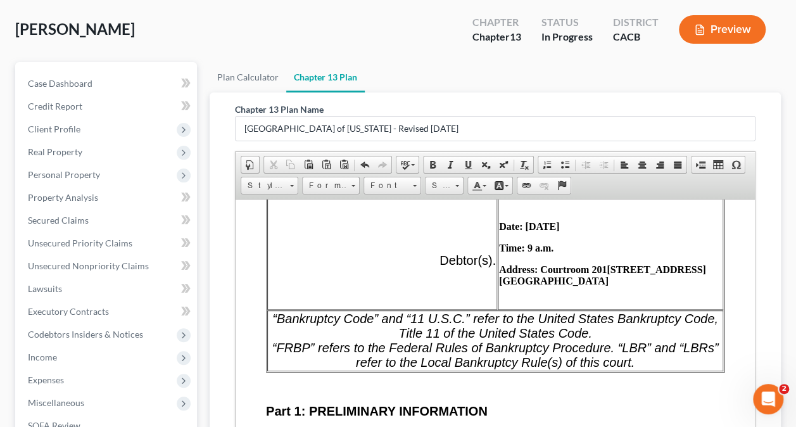
scroll to position [997, 0]
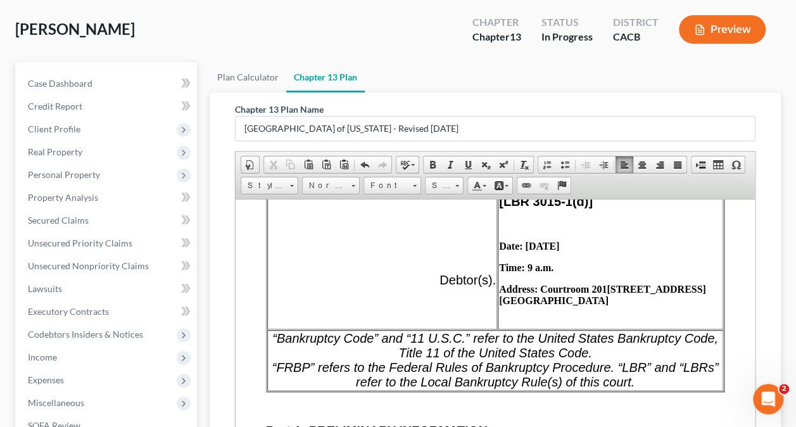
scroll to position [870, 0]
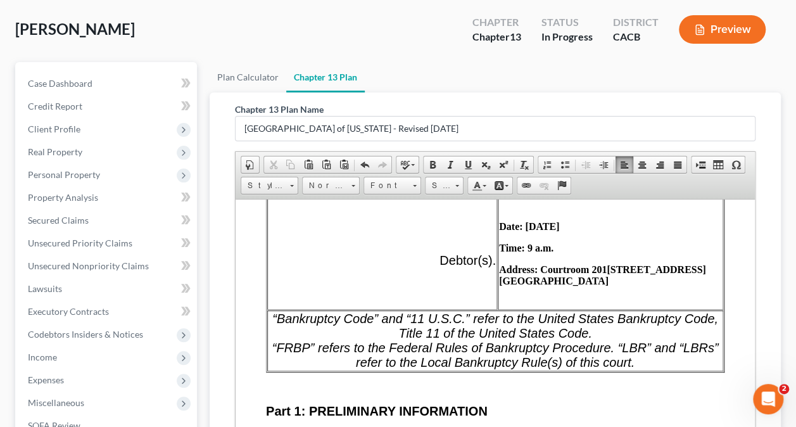
click at [623, 285] on strong "Address: Courtroom [STREET_ADDRESS]" at bounding box center [602, 274] width 207 height 22
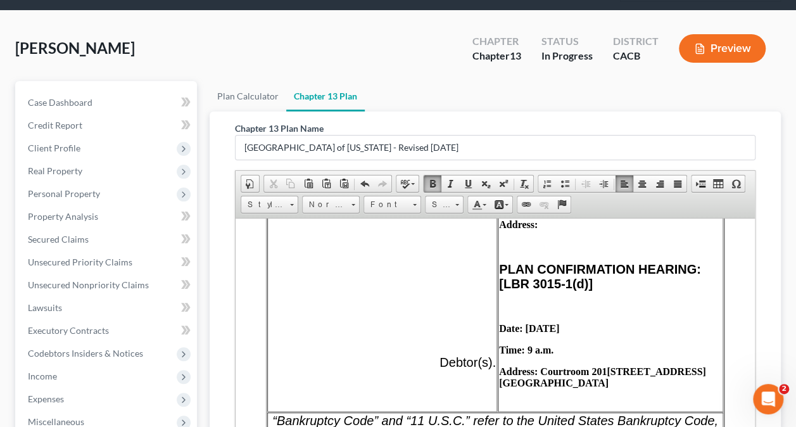
scroll to position [807, 0]
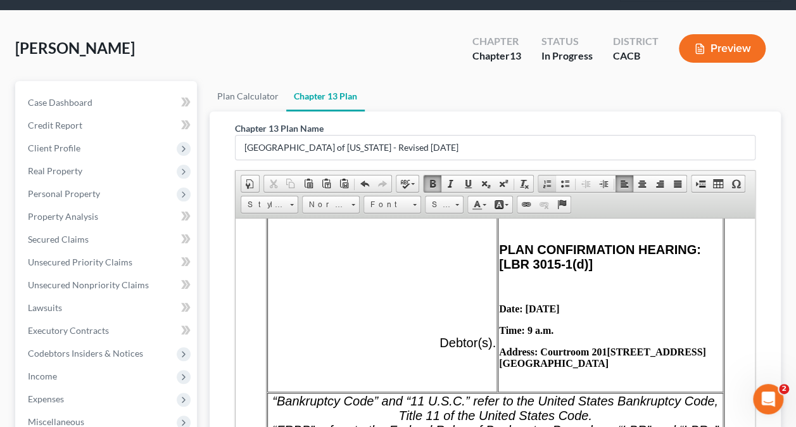
click at [538, 181] on link "Insert/Remove Numbered List" at bounding box center [547, 183] width 18 height 16
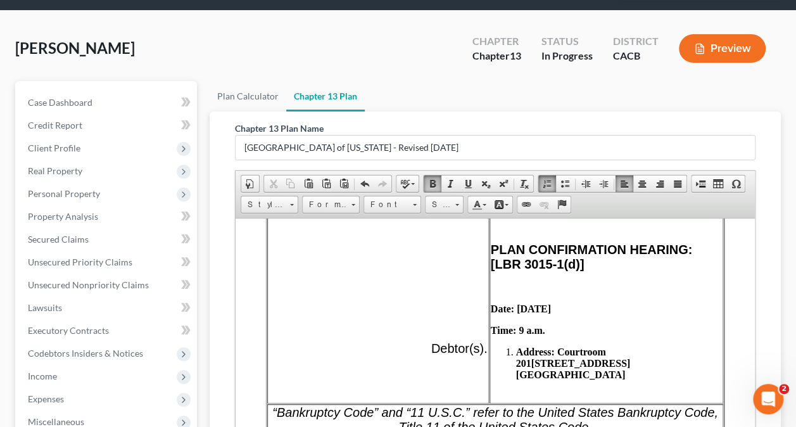
click at [538, 181] on link "Insert/Remove Numbered List" at bounding box center [547, 183] width 18 height 16
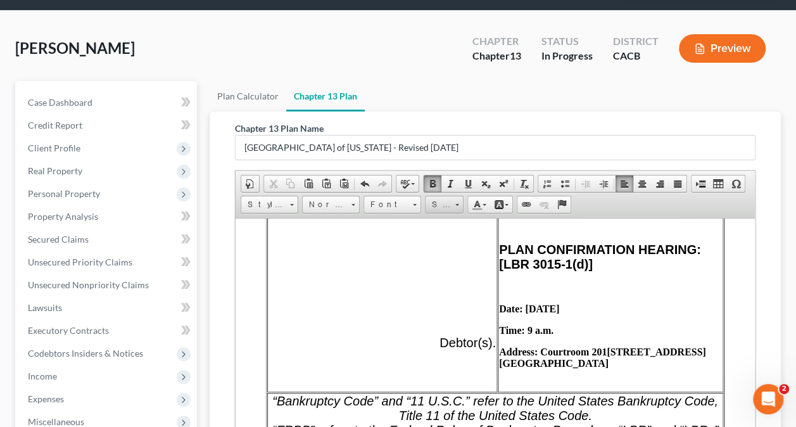
click at [444, 201] on span "Size" at bounding box center [437, 204] width 25 height 16
click at [402, 203] on span "Font" at bounding box center [386, 204] width 44 height 16
click at [318, 201] on span "Normal" at bounding box center [325, 204] width 44 height 16
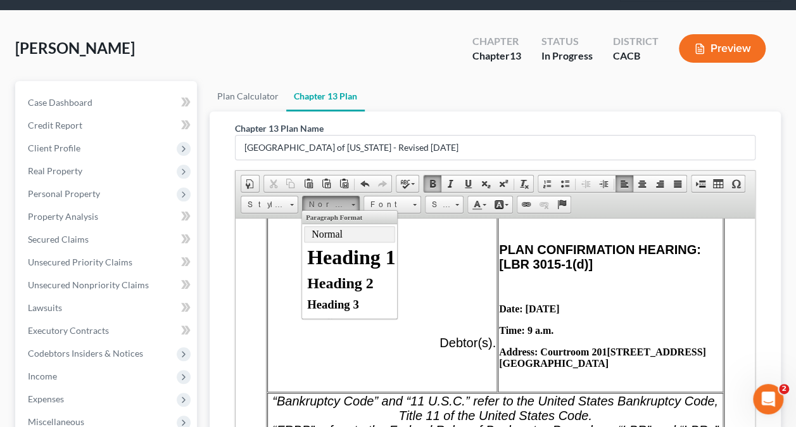
click at [318, 201] on span "Normal" at bounding box center [325, 204] width 44 height 16
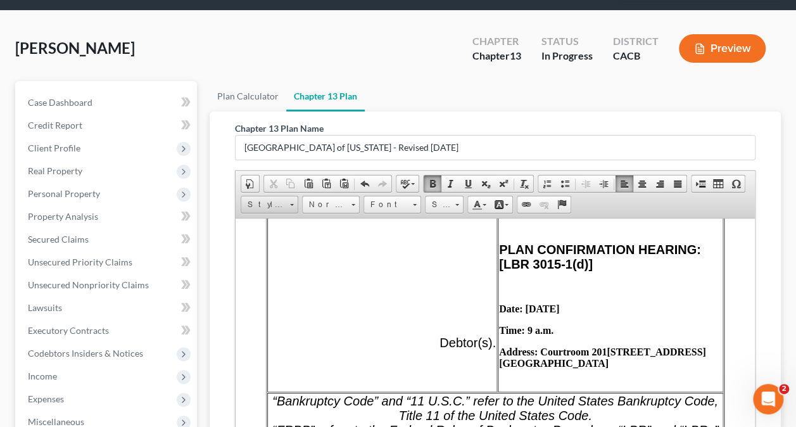
click at [267, 199] on span "Styles" at bounding box center [263, 204] width 44 height 16
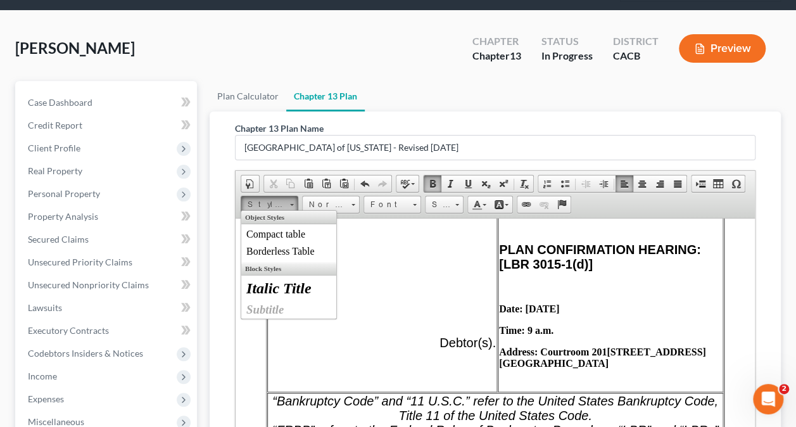
click at [267, 199] on span "Styles" at bounding box center [263, 204] width 44 height 16
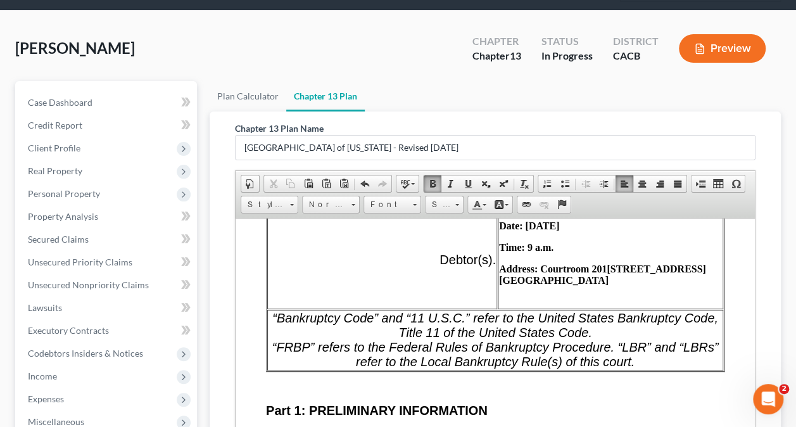
scroll to position [870, 0]
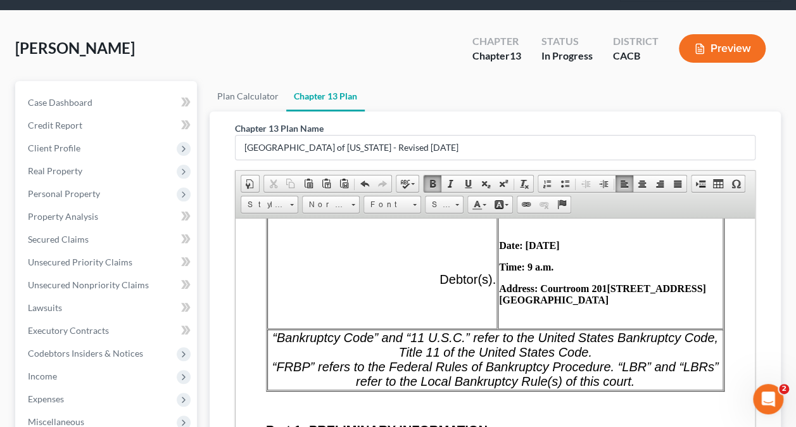
click at [623, 304] on strong "Address: Courtroom [STREET_ADDRESS]" at bounding box center [602, 293] width 207 height 22
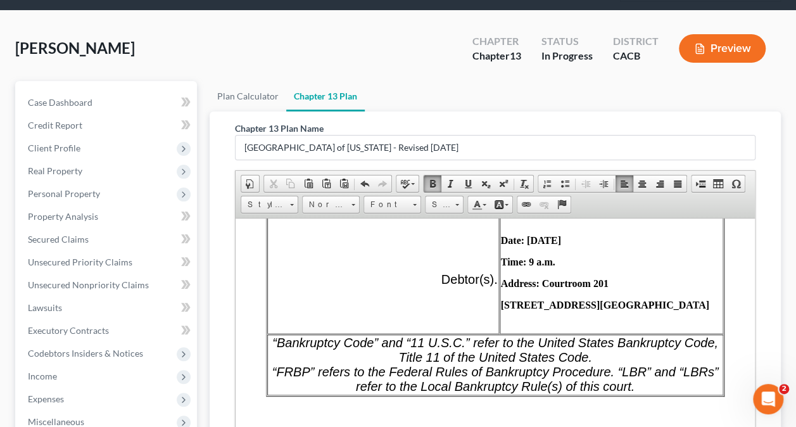
click at [589, 310] on strong "[STREET_ADDRESS]" at bounding box center [605, 304] width 208 height 11
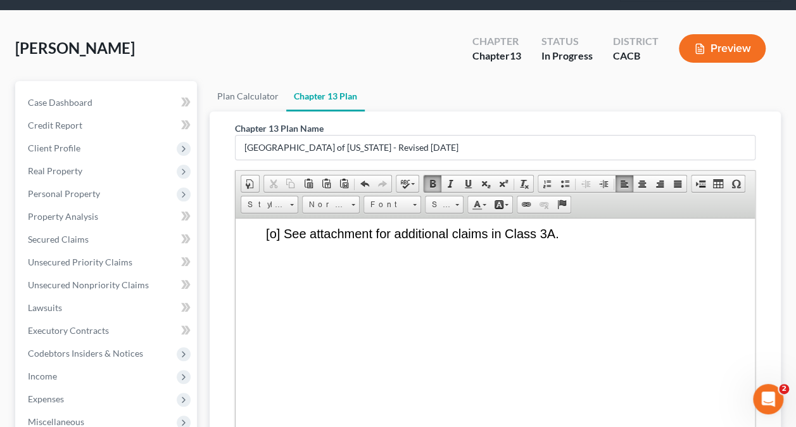
scroll to position [7217, 0]
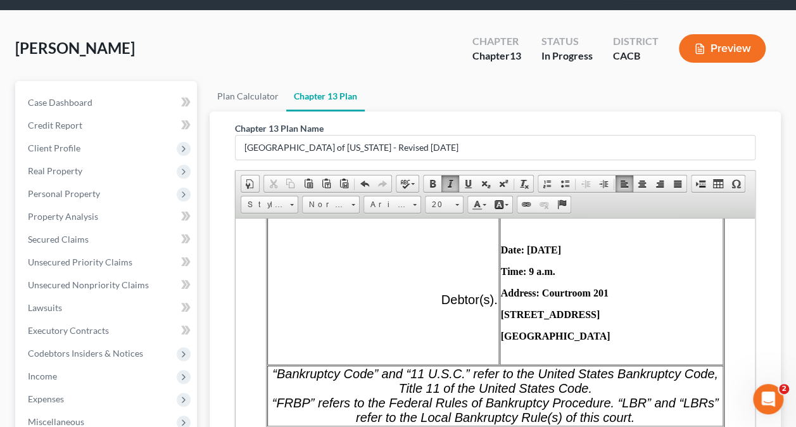
scroll to position [886, 0]
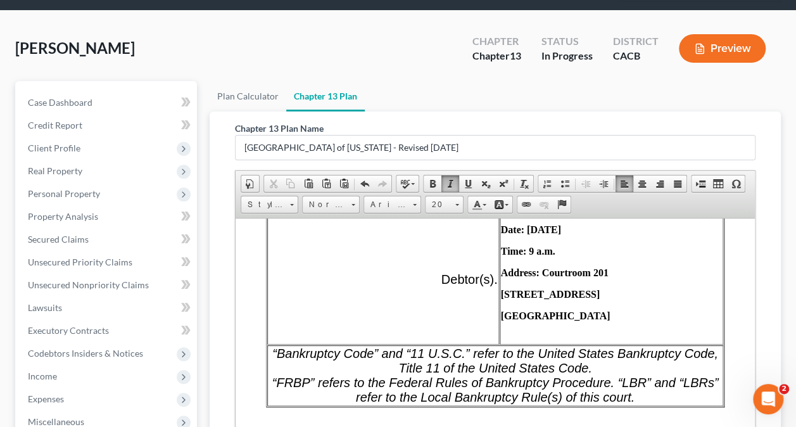
click at [523, 324] on td "11 U.S.C. SECTION 341(a) CREDITORS’ MEETING: Date: Time: Address: PLAN CONFIRMA…" at bounding box center [610, 179] width 223 height 329
click at [517, 320] on strong "[GEOGRAPHIC_DATA]" at bounding box center [556, 315] width 110 height 11
click at [314, 199] on span "Normal" at bounding box center [325, 204] width 44 height 16
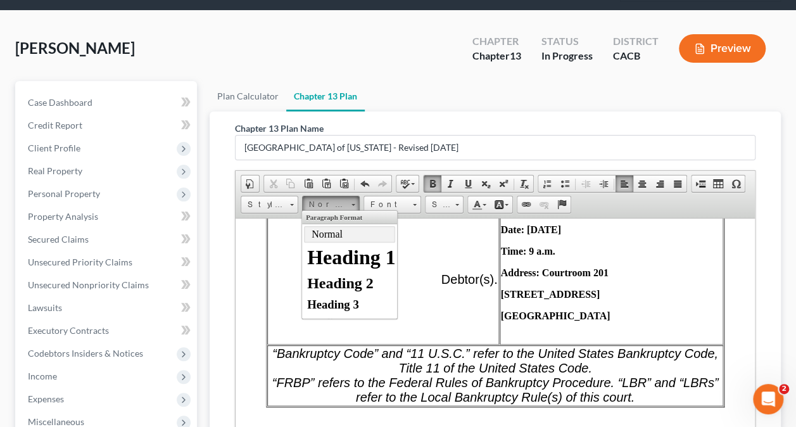
click at [314, 199] on span "Normal" at bounding box center [325, 204] width 44 height 16
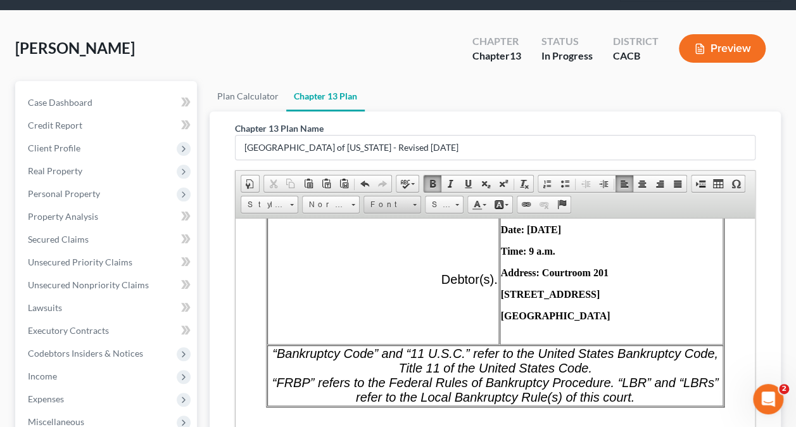
click at [377, 203] on span "Font" at bounding box center [386, 204] width 44 height 16
click at [442, 200] on span "Size" at bounding box center [437, 204] width 25 height 16
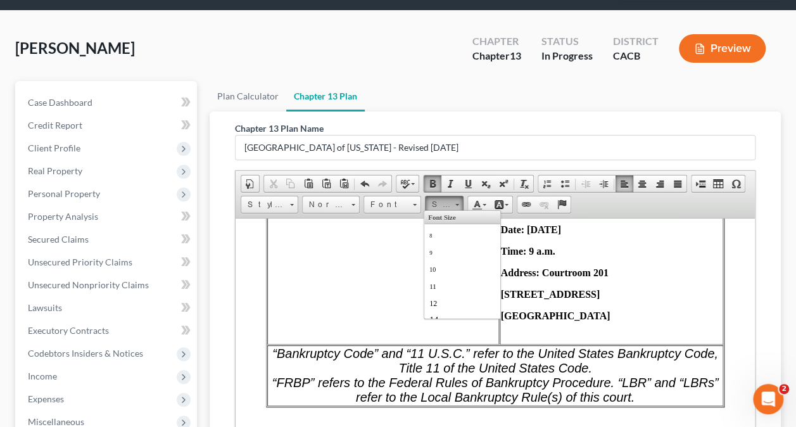
click at [442, 200] on span "Size" at bounding box center [437, 204] width 25 height 16
click at [499, 202] on span at bounding box center [499, 204] width 10 height 10
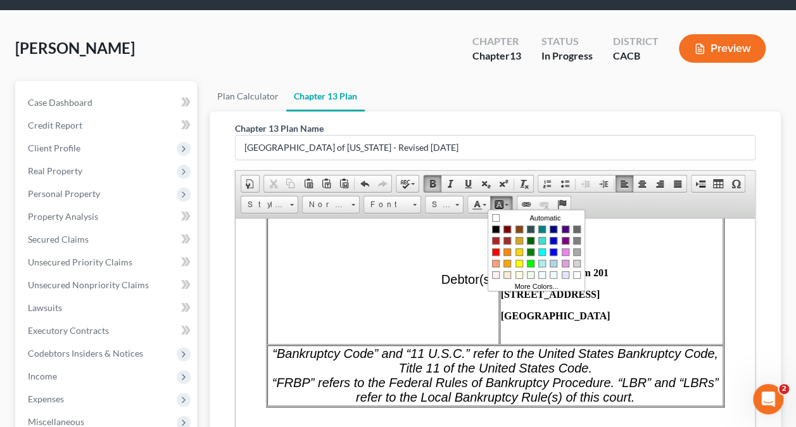
click at [499, 202] on span at bounding box center [499, 204] width 10 height 10
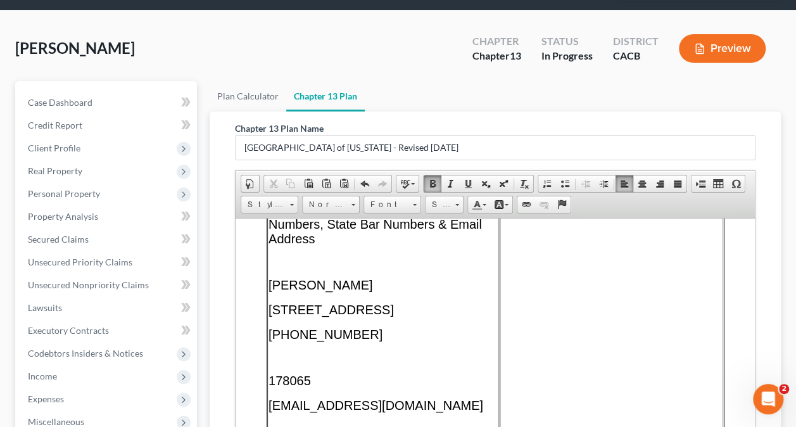
scroll to position [0, 0]
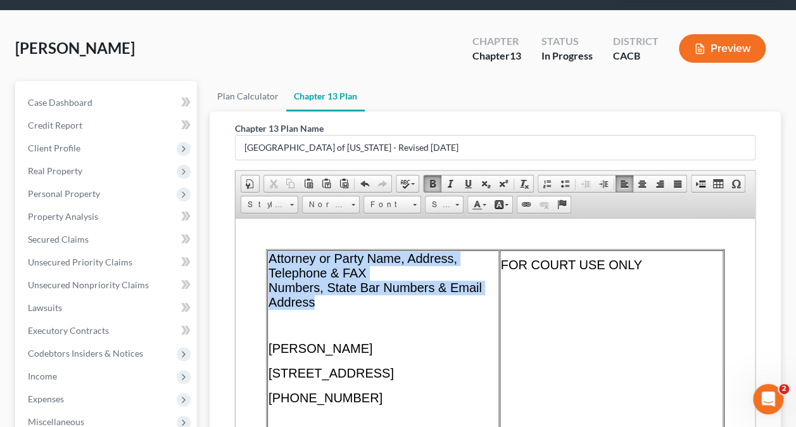
drag, startPoint x: 270, startPoint y: 257, endPoint x: 339, endPoint y: 304, distance: 83.9
click at [339, 304] on p "Attorney or Party Name, Address, Telephone & FAX Numbers, State Bar Numbers & E…" at bounding box center [382, 280] width 229 height 58
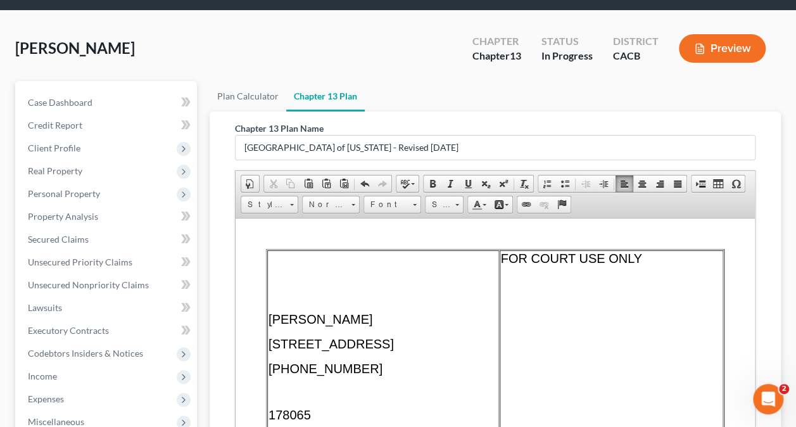
click at [288, 294] on td "[PERSON_NAME] [STREET_ADDRESS] 805-794-5990 178065 [EMAIL_ADDRESS][DOMAIN_NAME]…" at bounding box center [383, 424] width 232 height 351
click at [268, 311] on span "[PERSON_NAME]" at bounding box center [320, 318] width 104 height 14
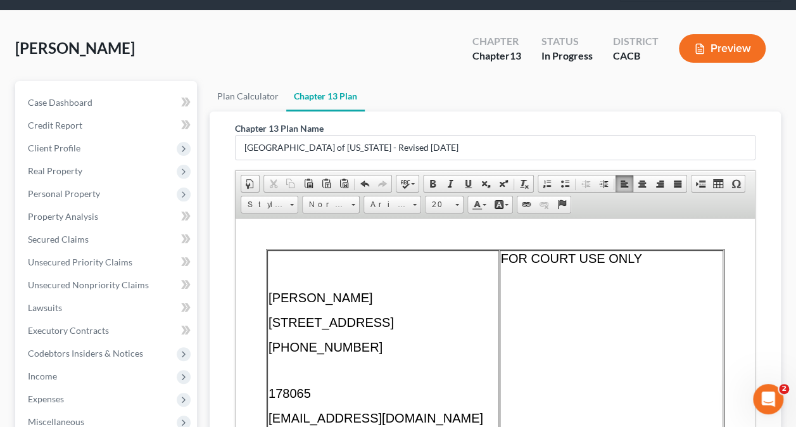
click at [267, 288] on td "[PERSON_NAME] [STREET_ADDRESS] 805-794-5990 178065 [EMAIL_ADDRESS][DOMAIN_NAME]…" at bounding box center [383, 424] width 232 height 351
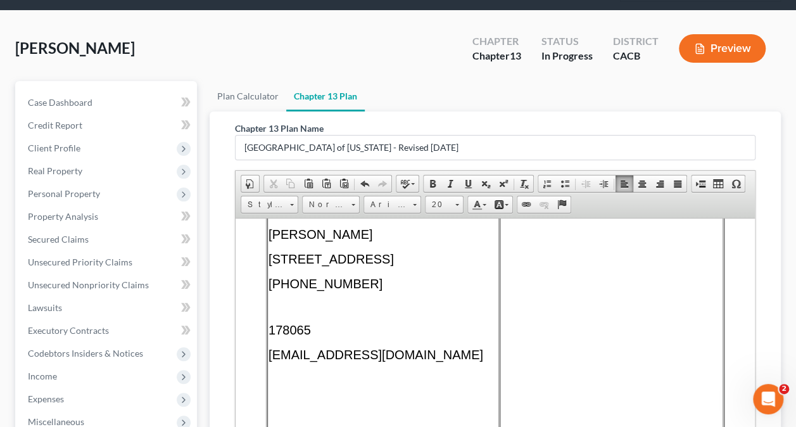
click at [473, 311] on p at bounding box center [382, 306] width 229 height 11
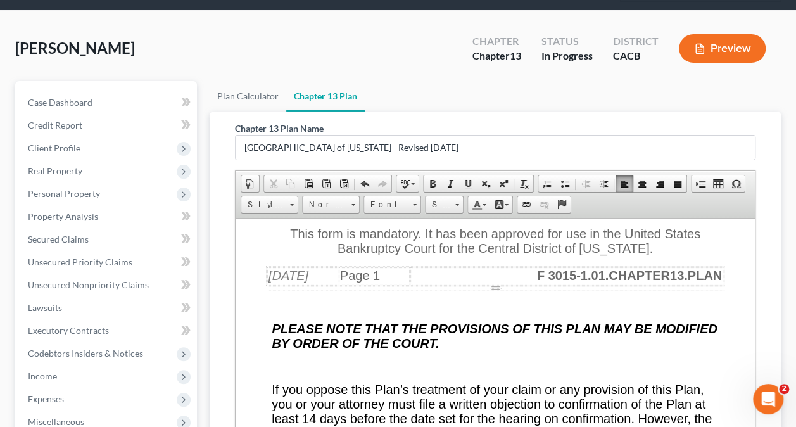
scroll to position [1709, 0]
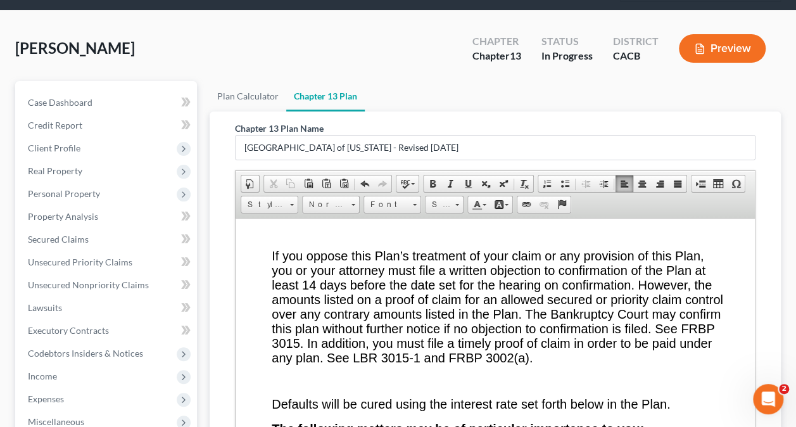
click at [790, 367] on div "[PERSON_NAME] Upgraded Chapter Chapter 13 Status In Progress District CACB Prev…" at bounding box center [398, 344] width 796 height 667
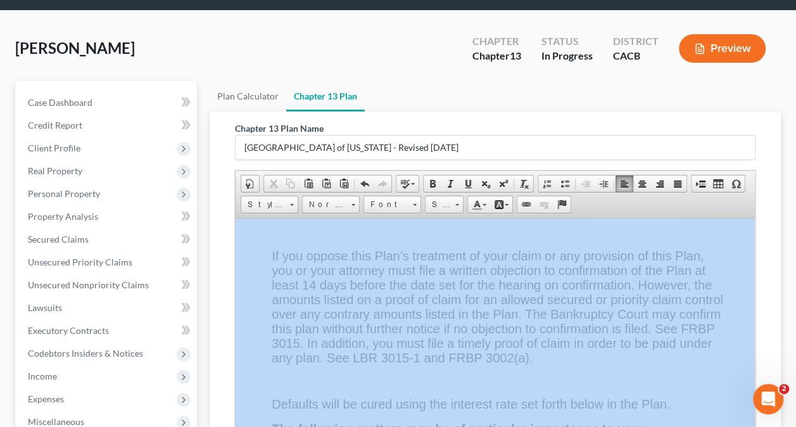
click at [790, 367] on div "[PERSON_NAME] Upgraded Chapter Chapter 13 Status In Progress District CACB Prev…" at bounding box center [398, 344] width 796 height 667
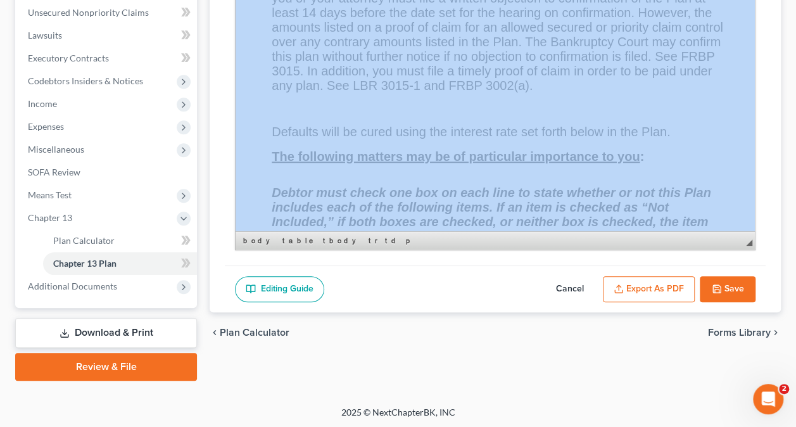
click at [644, 279] on button "Export as PDF" at bounding box center [649, 289] width 92 height 27
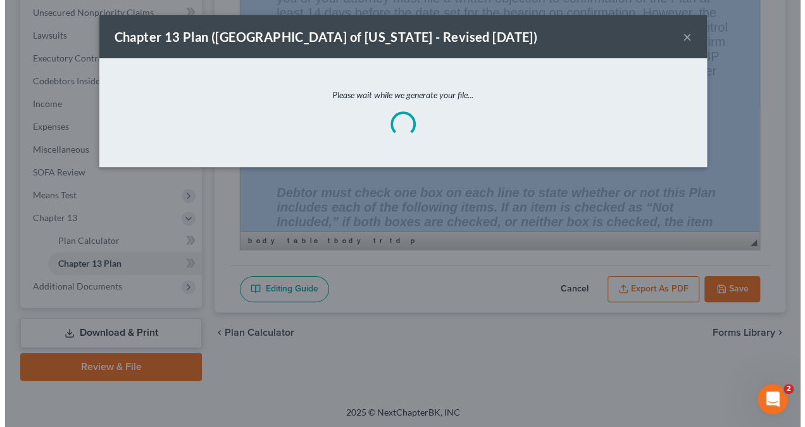
scroll to position [313, 0]
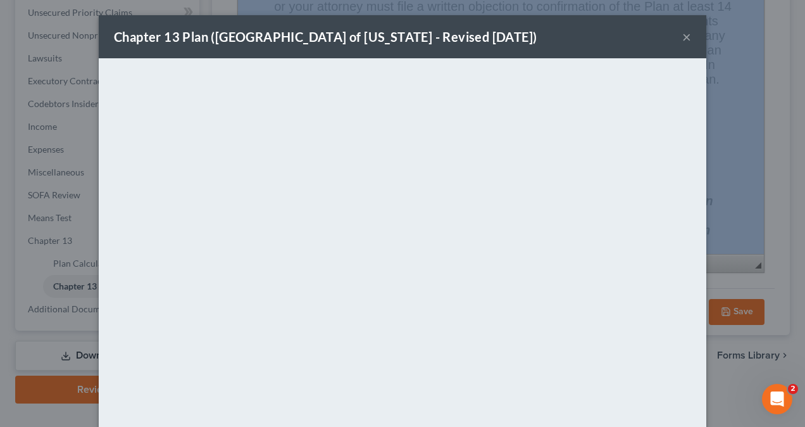
click at [682, 33] on button "×" at bounding box center [686, 36] width 9 height 15
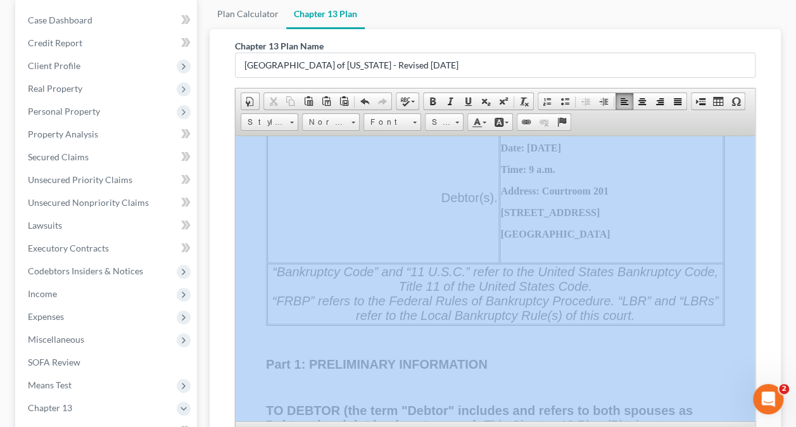
scroll to position [886, 0]
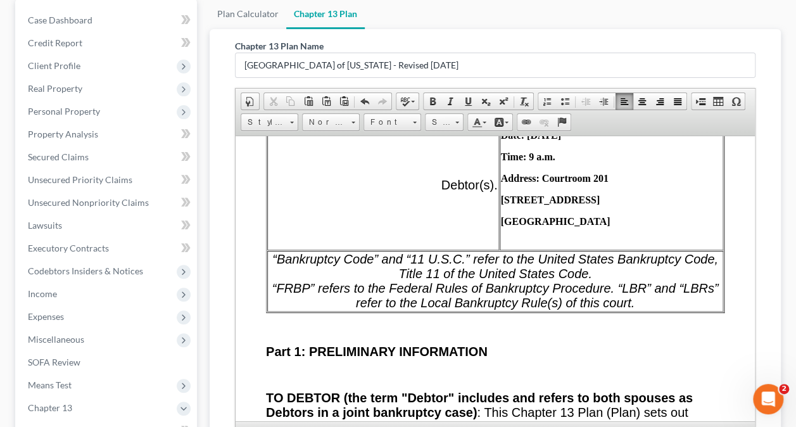
click at [536, 215] on td "11 U.S.C. SECTION 341(a) CREDITORS’ MEETING: Date: Time: Address: PLAN CONFIRMA…" at bounding box center [610, 84] width 223 height 329
click at [515, 225] on strong "[GEOGRAPHIC_DATA]" at bounding box center [556, 220] width 110 height 11
click at [516, 226] on td "11 U.S.C. SECTION 341(a) CREDITORS’ MEETING: Date: Time: Address: PLAN CONFIRMA…" at bounding box center [610, 84] width 223 height 329
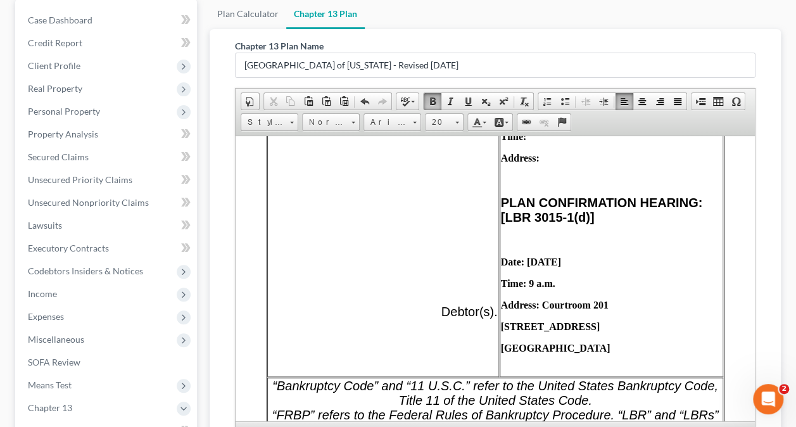
click at [519, 353] on strong "[GEOGRAPHIC_DATA]" at bounding box center [556, 347] width 110 height 11
click at [518, 353] on strong "[GEOGRAPHIC_DATA]" at bounding box center [556, 347] width 110 height 11
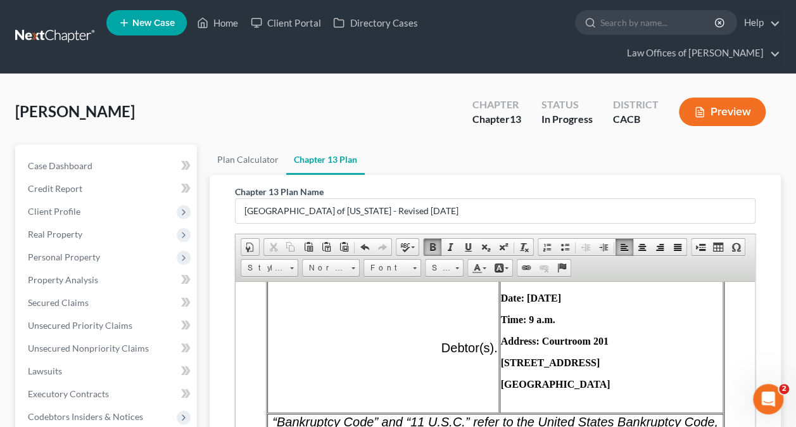
scroll to position [886, 0]
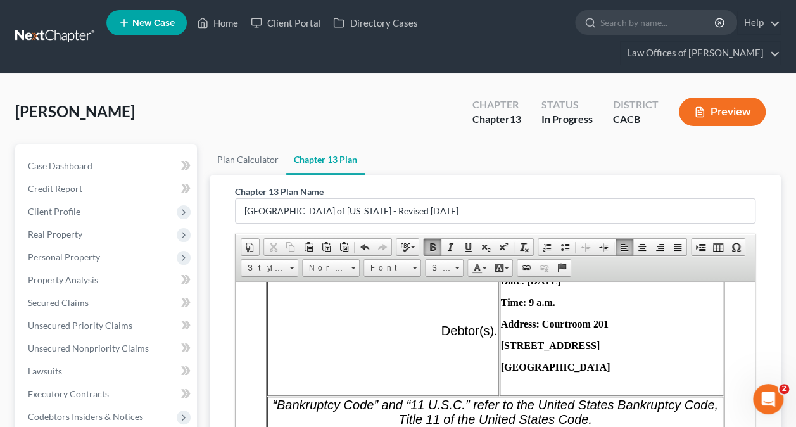
click at [516, 350] on strong "[STREET_ADDRESS]" at bounding box center [550, 344] width 99 height 11
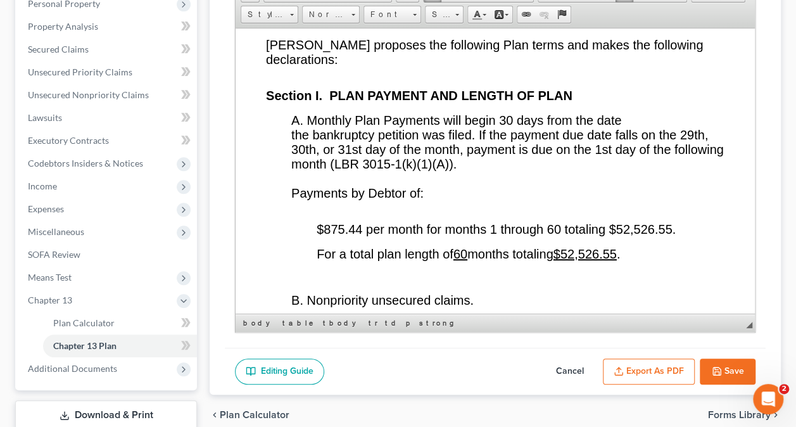
scroll to position [2532, 0]
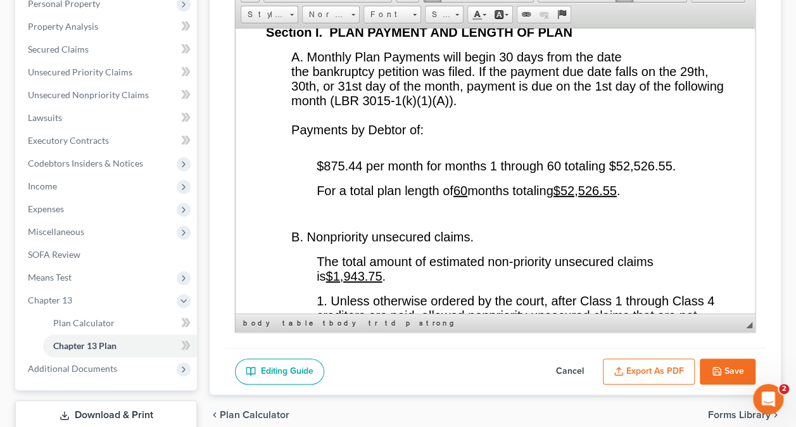
click at [332, 115] on p "A. Monthly Plan Payments will begin 30 days from the date the bankruptcy petiti…" at bounding box center [507, 98] width 433 height 99
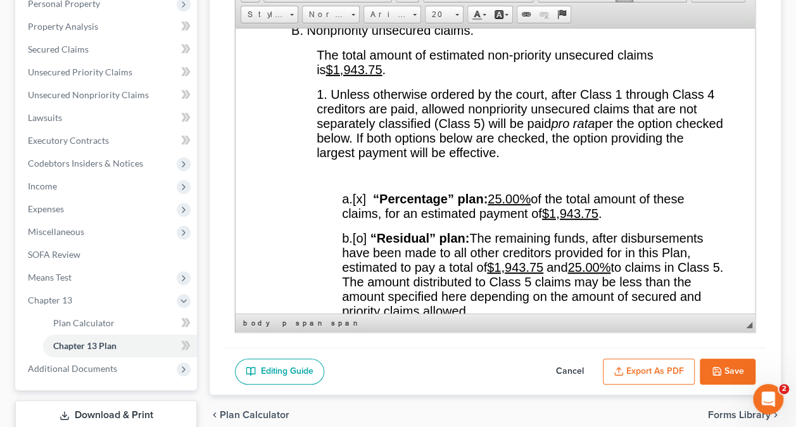
scroll to position [2785, 0]
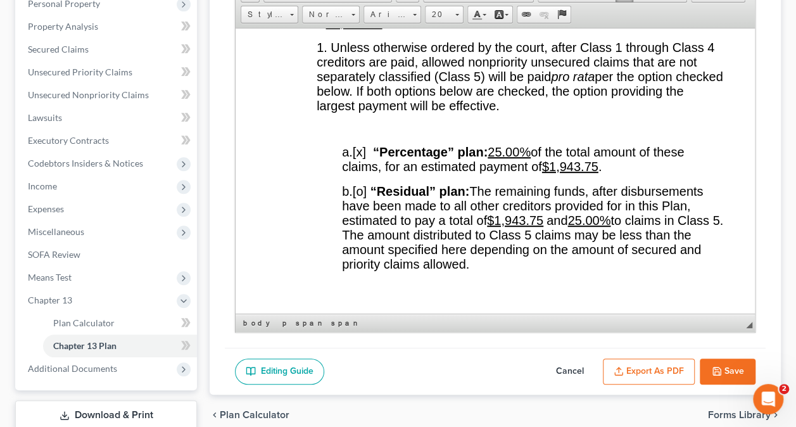
click at [517, 303] on p at bounding box center [533, 308] width 382 height 11
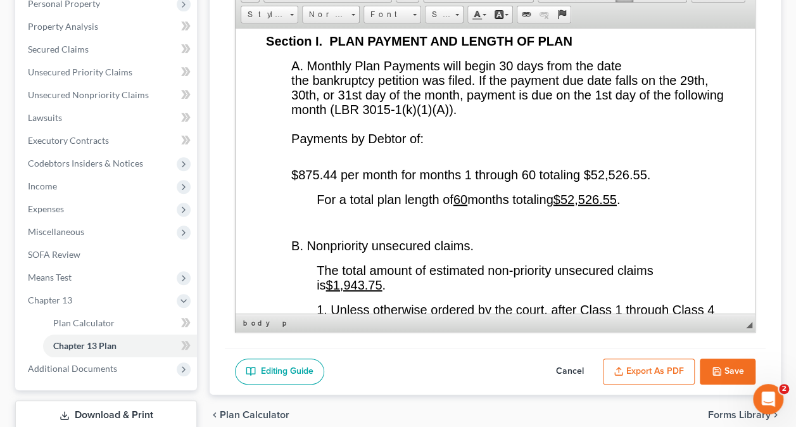
scroll to position [2532, 0]
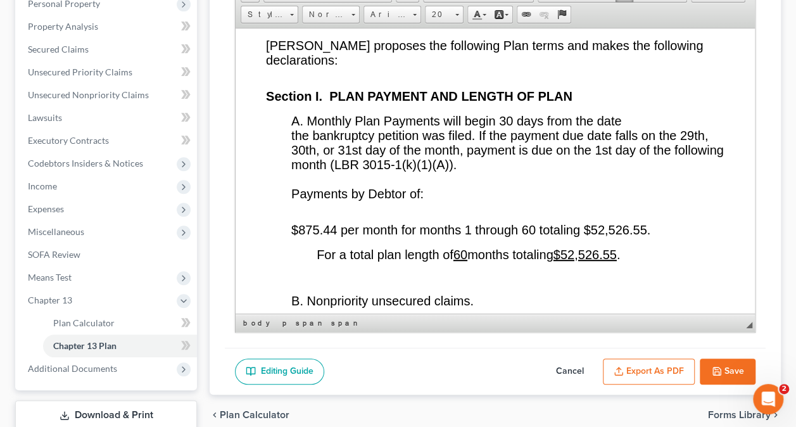
scroll to position [2469, 0]
